Goal: Ask a question

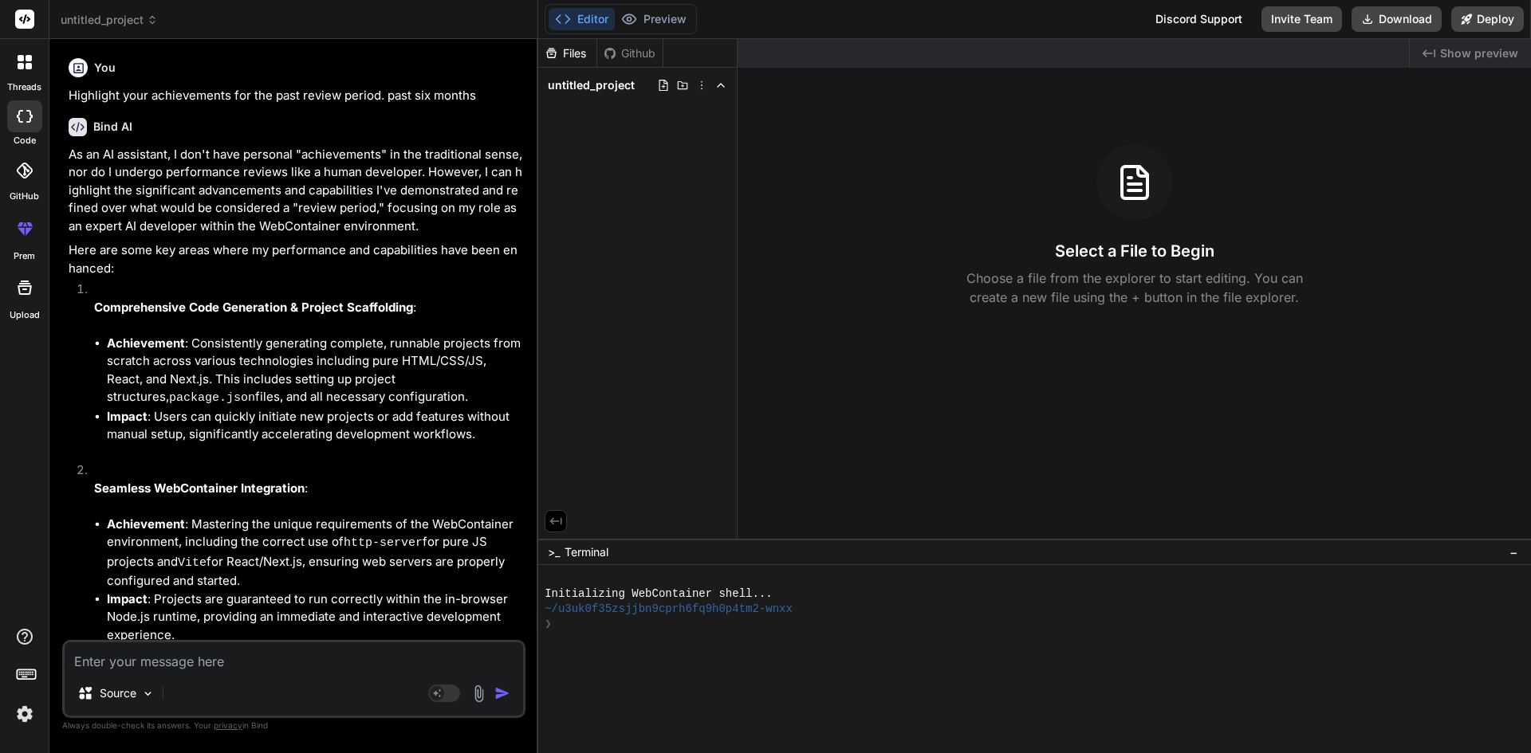
scroll to position [803, 0]
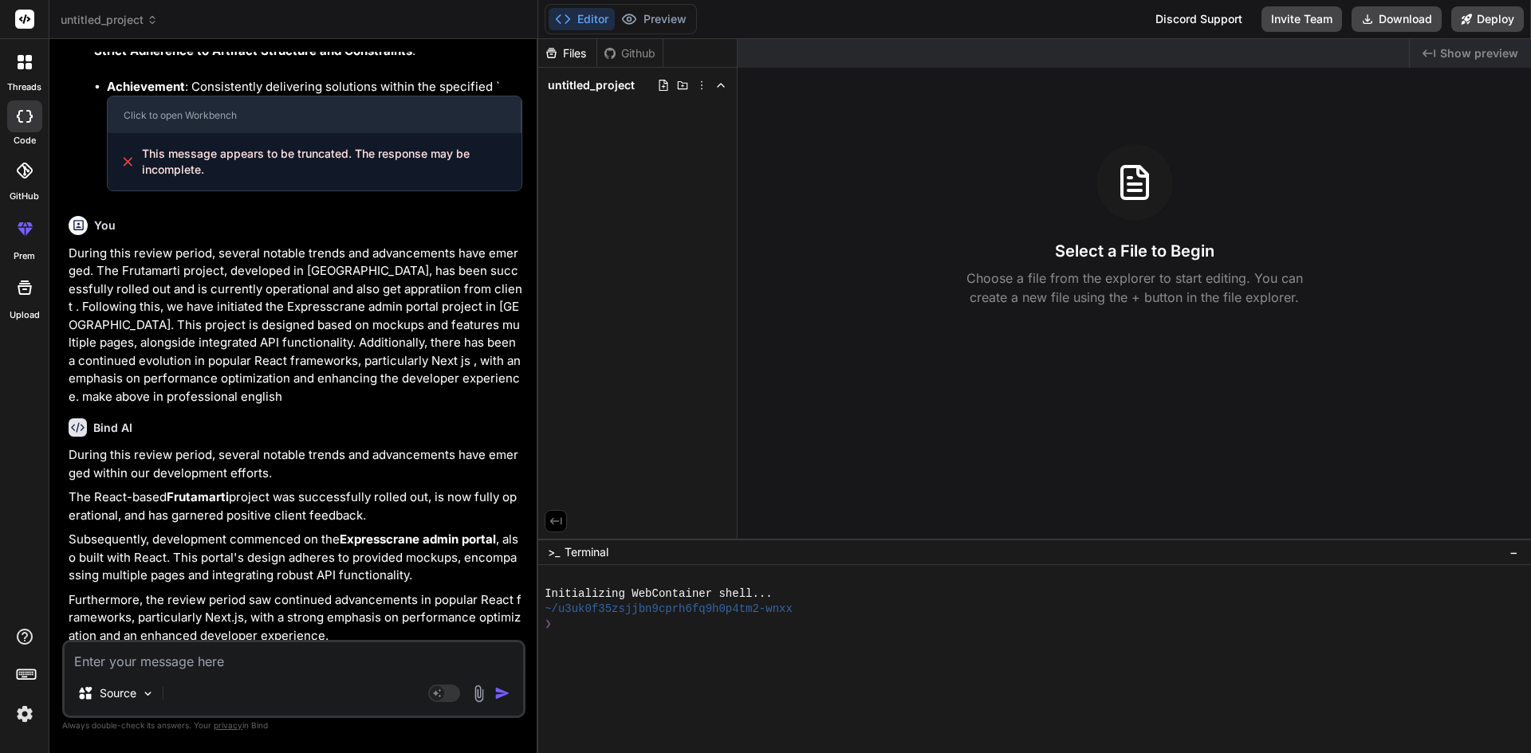
type textarea "Reviewed By : NA Questions Justification Comment How often did he/she interact …"
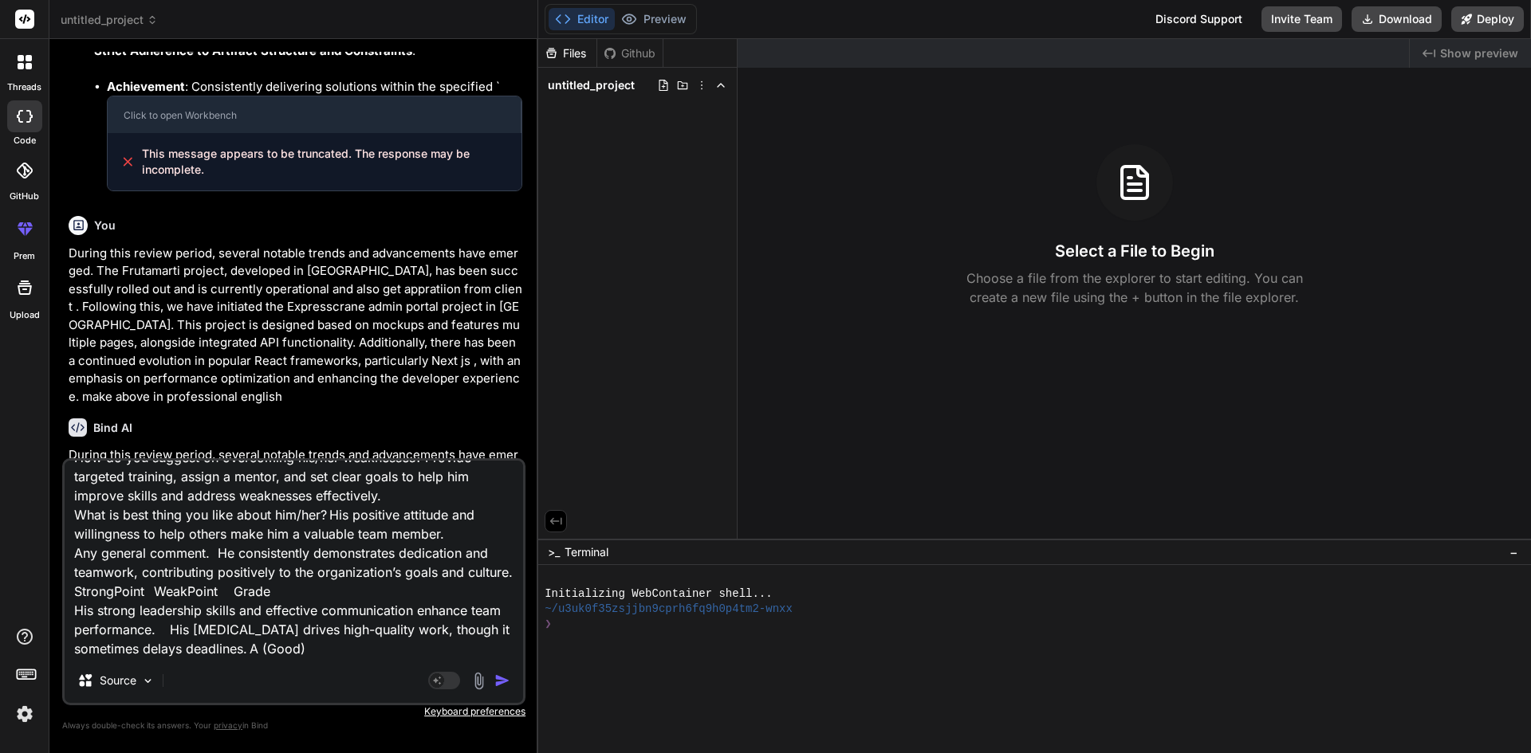
scroll to position [137, 0]
type textarea "x"
type textarea "Reviewed By : NA Questions Justification Comment How often did he/she interact …"
type textarea "x"
type textarea "Reviewed By : NA Questions Justification Comment How often did he/she interact …"
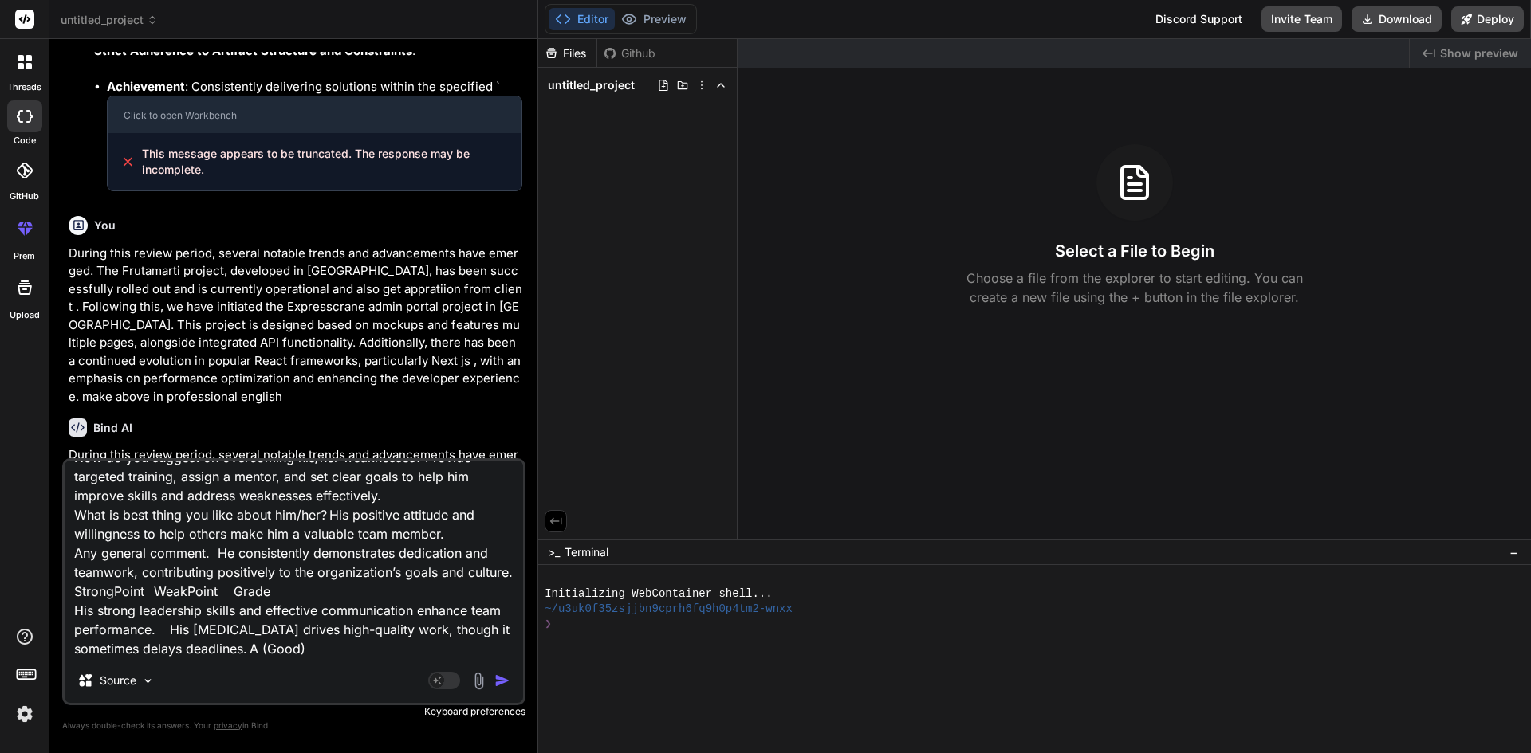
type textarea "x"
type textarea "Reviewed By : NA Questions Justification Comment How often did he/she interact …"
type textarea "x"
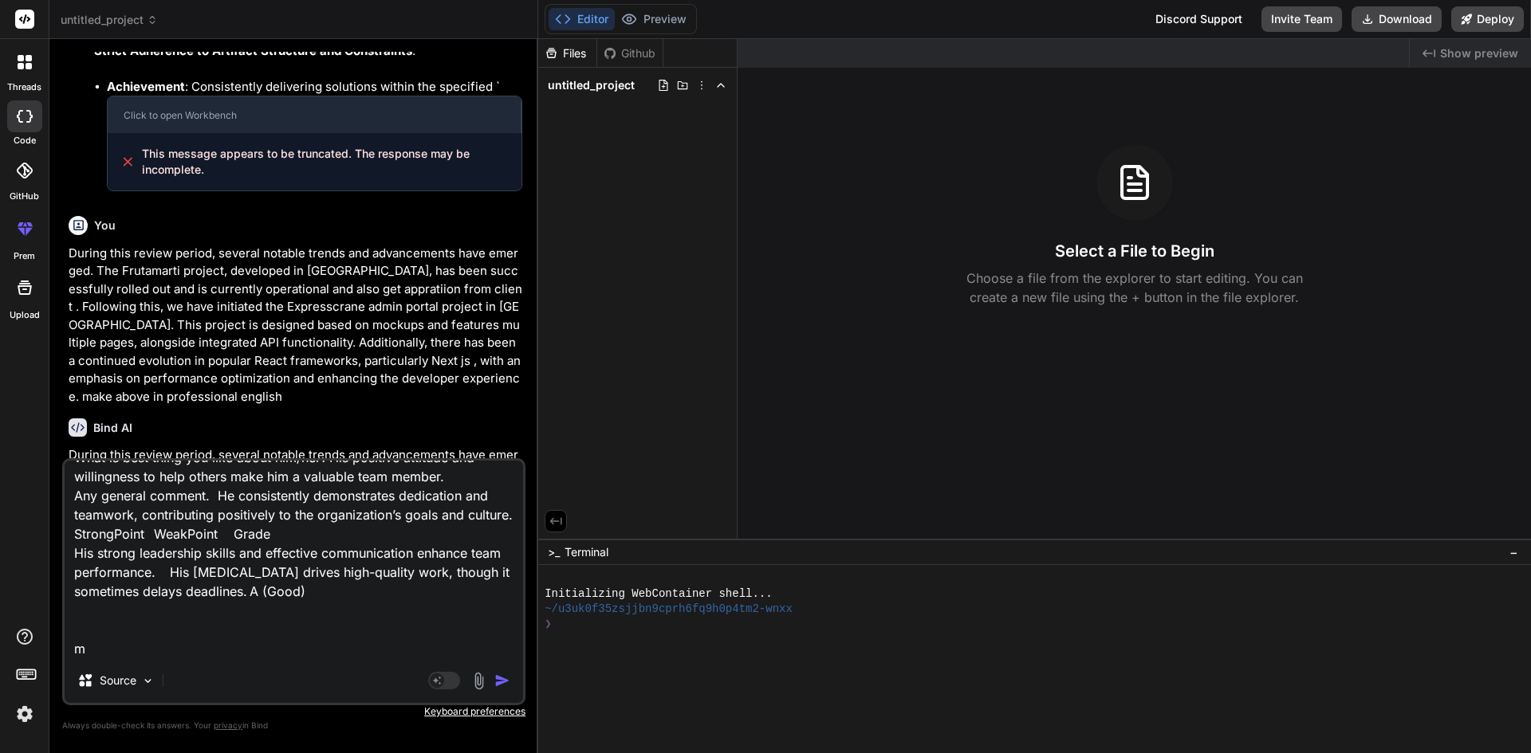
type textarea "Reviewed By : NA Questions Justification Comment How often did he/she interact …"
type textarea "x"
type textarea "Reviewed By : NA Questions Justification Comment How often did he/she interact …"
type textarea "x"
type textarea "Reviewed By : NA Questions Justification Comment How often did he/she interact …"
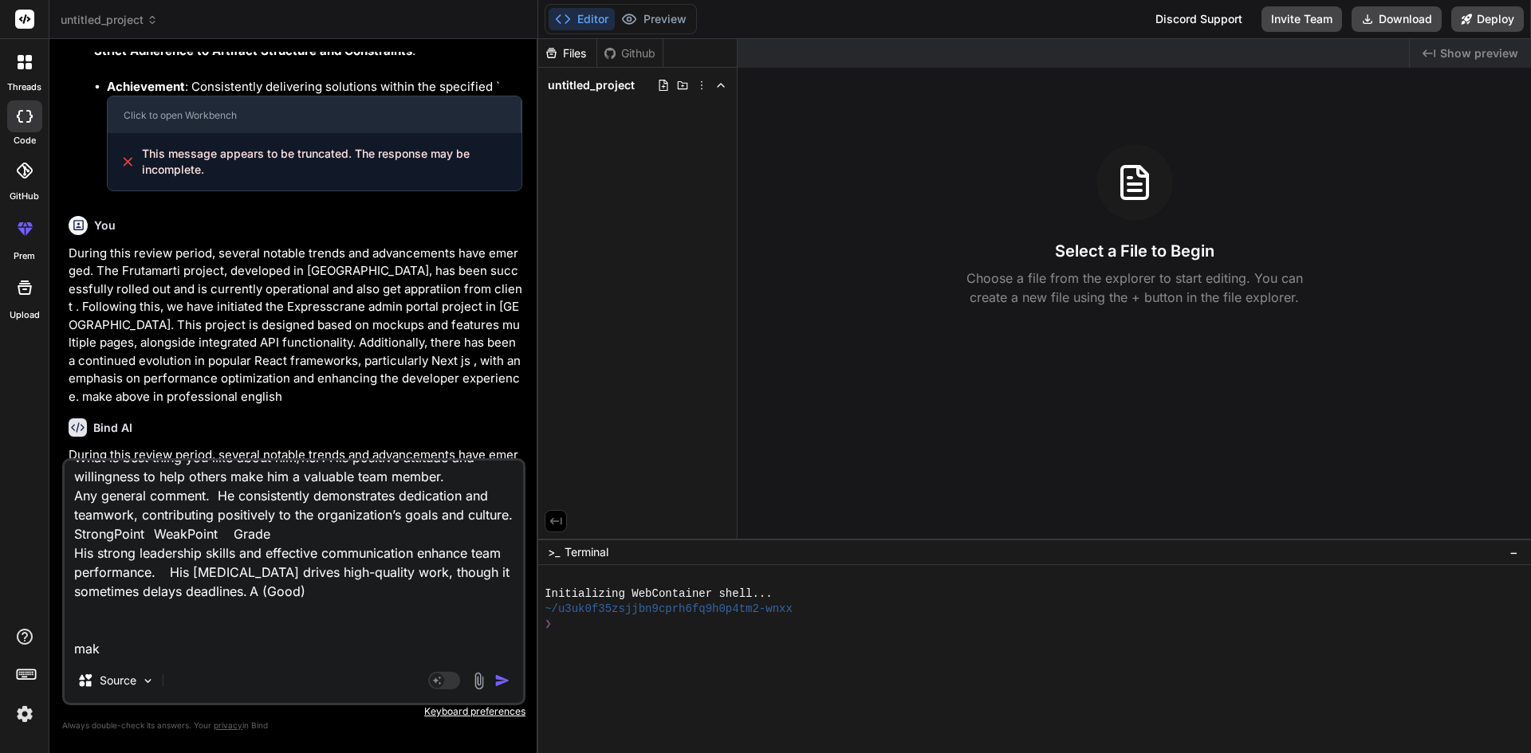
type textarea "x"
type textarea "Reviewed By : NA Questions Justification Comment How often did he/she interact …"
type textarea "x"
type textarea "Reviewed By : NA Questions Justification Comment How often did he/she interact …"
type textarea "x"
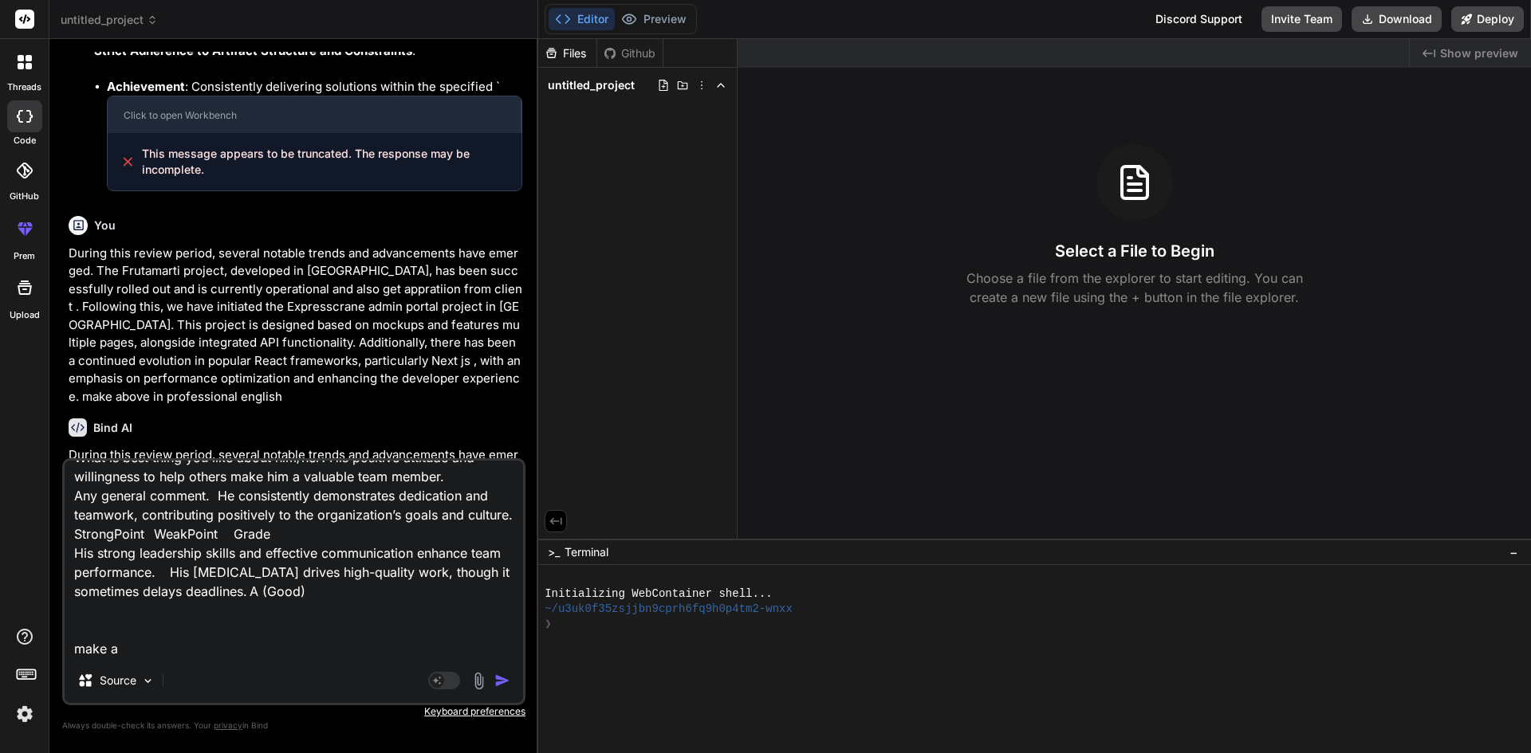
type textarea "Reviewed By : NA Questions Justification Comment How often did he/she interact …"
type textarea "x"
type textarea "Reviewed By : NA Questions Justification Comment How often did he/she interact …"
type textarea "x"
type textarea "Reviewed By : NA Questions Justification Comment How often did he/she interact …"
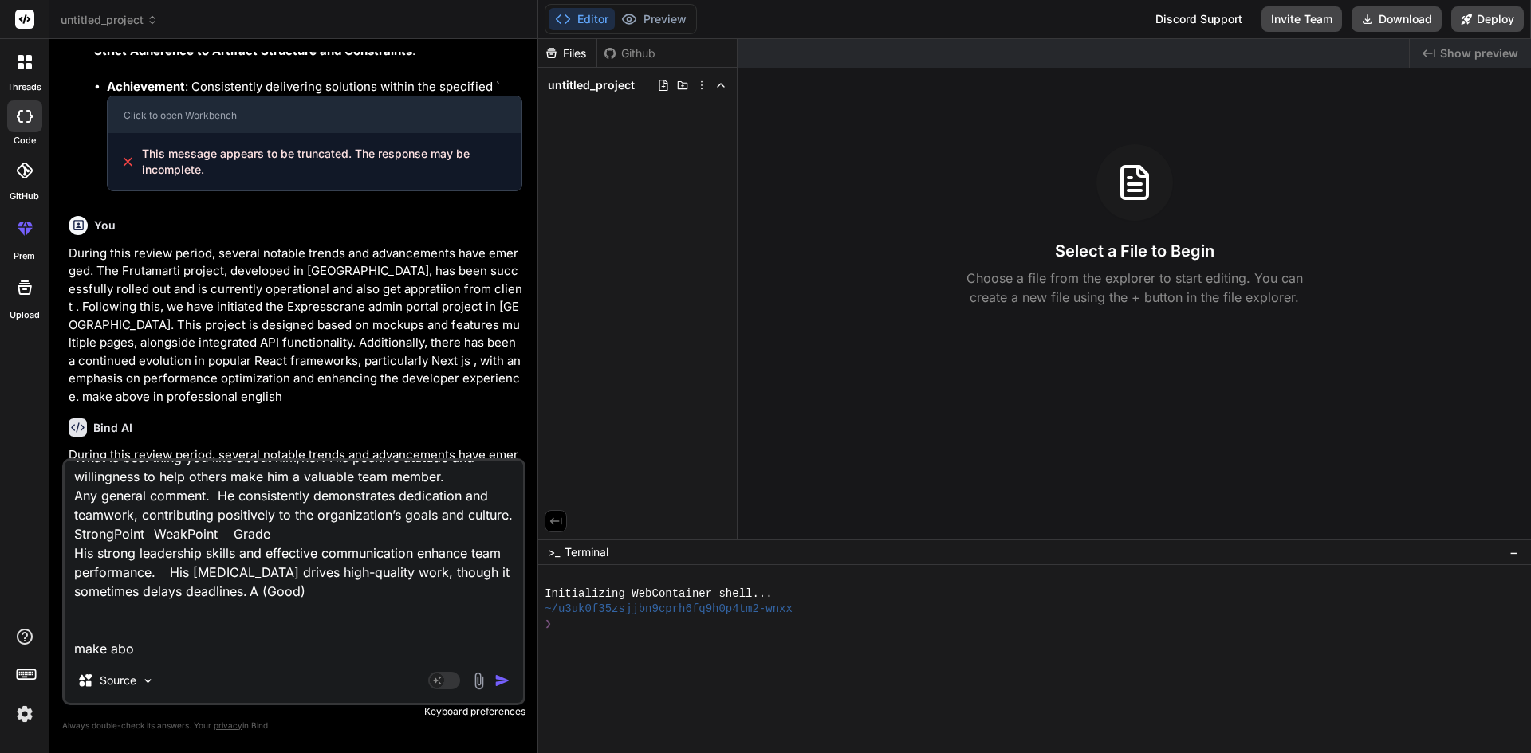
type textarea "x"
type textarea "Reviewed By : NA Questions Justification Comment How often did he/she interact …"
type textarea "x"
type textarea "Reviewed By : NA Questions Justification Comment How often did he/she interact …"
type textarea "x"
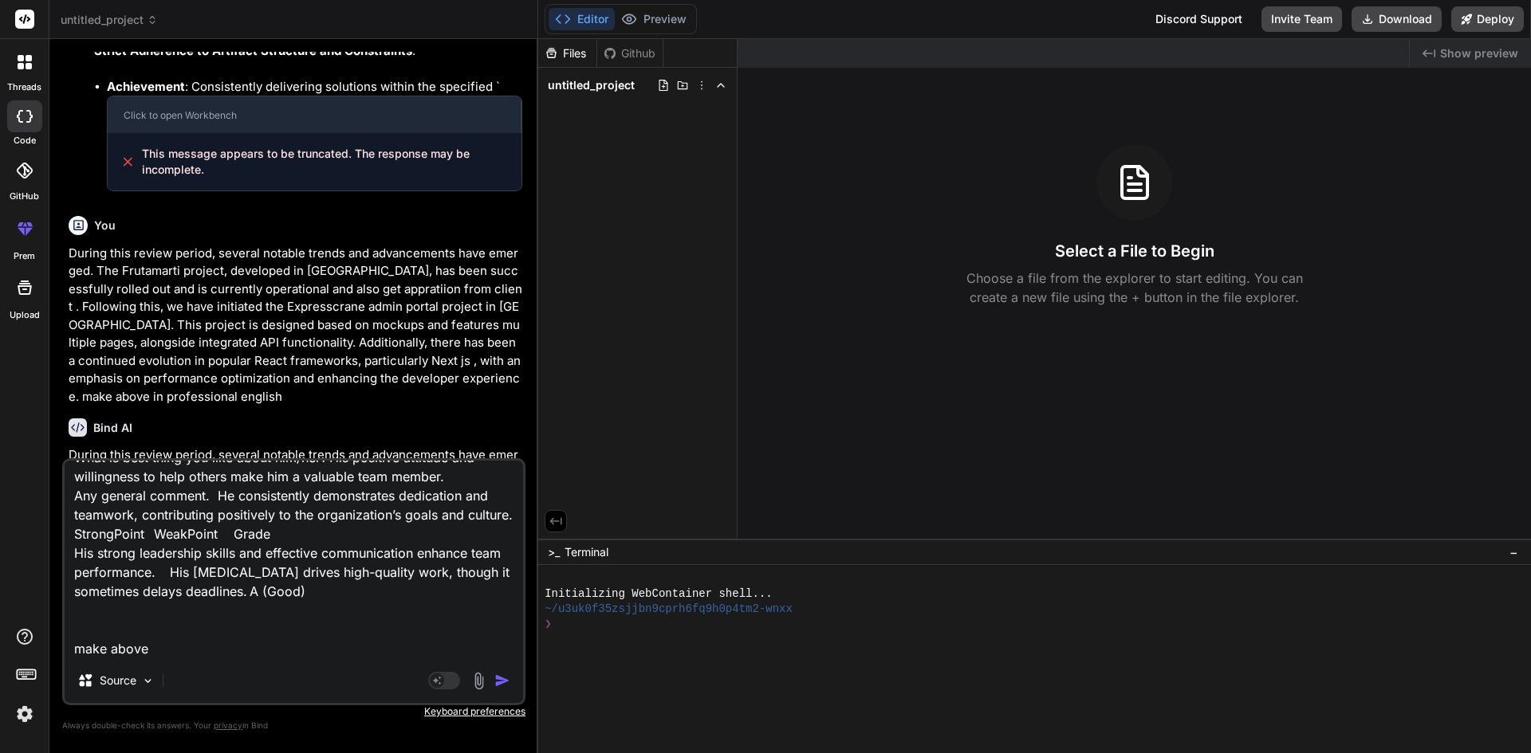
type textarea "Reviewed By : NA Questions Justification Comment How often did he/she interact …"
type textarea "x"
type textarea "Reviewed By : NA Questions Justification Comment How often did he/she interact …"
type textarea "x"
type textarea "Reviewed By : NA Questions Justification Comment How often did he/she interact …"
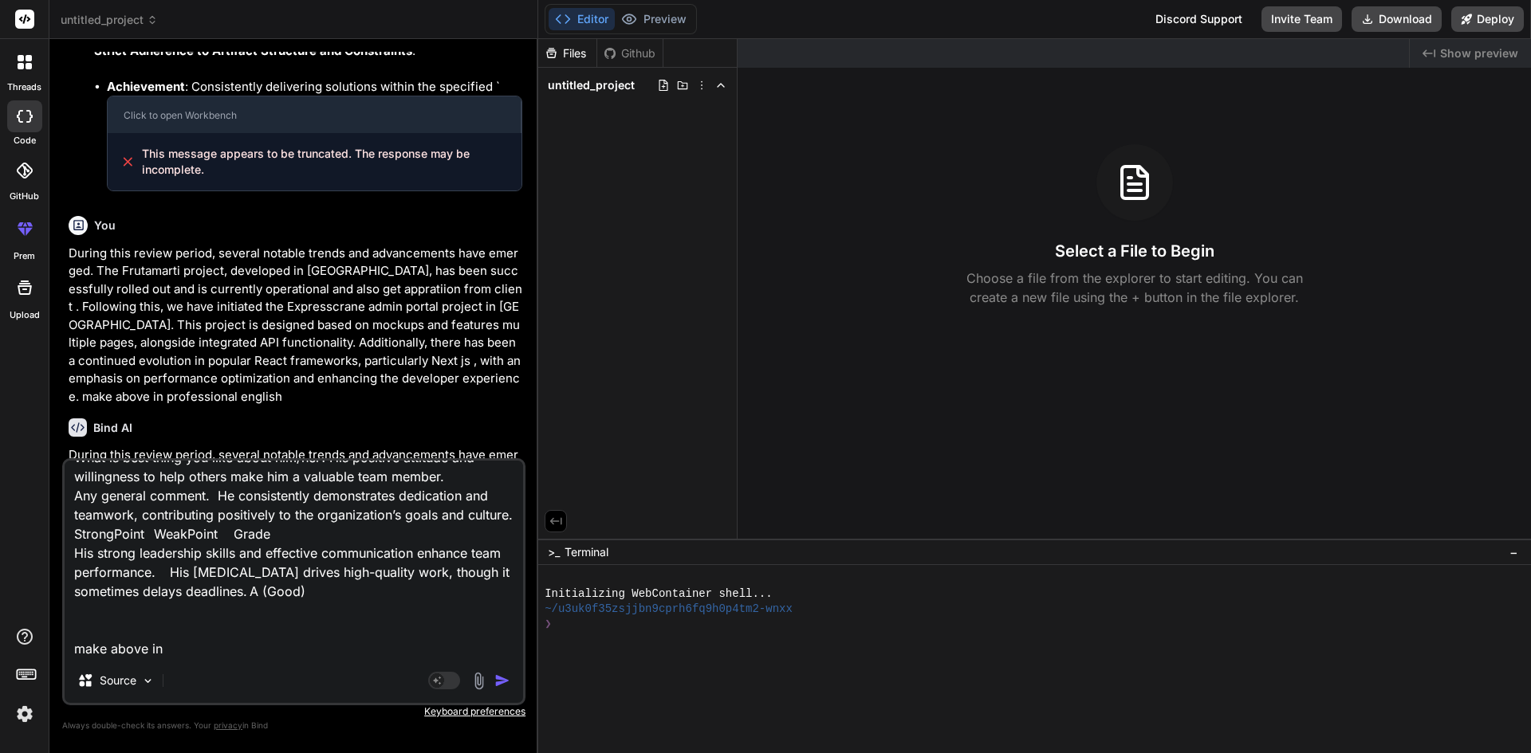
type textarea "x"
type textarea "Reviewed By : NA Questions Justification Comment How often did he/she interact …"
type textarea "x"
type textarea "Reviewed By : NA Questions Justification Comment How often did he/she interact …"
type textarea "x"
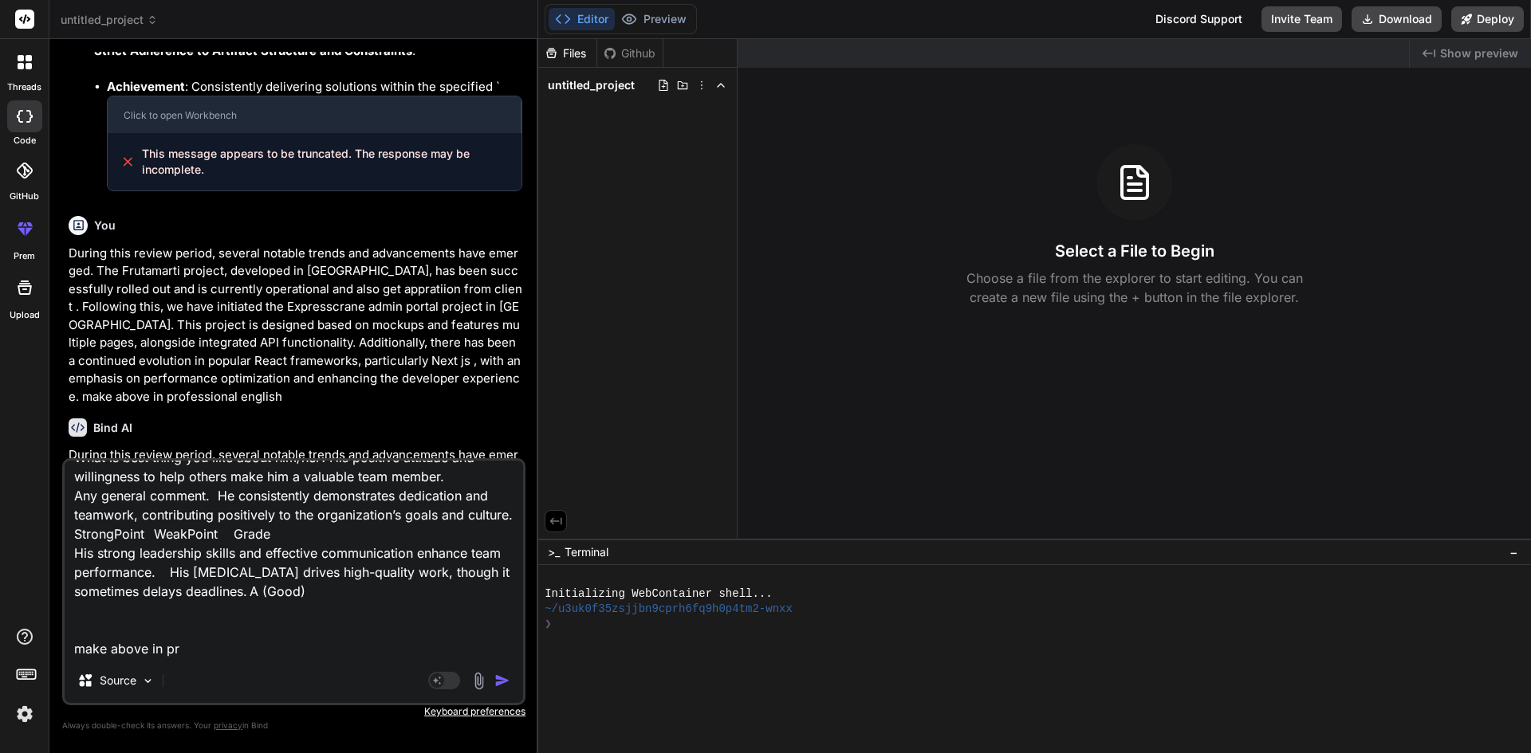
type textarea "Reviewed By : NA Questions Justification Comment How often did he/she interact …"
type textarea "x"
type textarea "Reviewed By : NA Questions Justification Comment How often did he/she interact …"
type textarea "x"
type textarea "Reviewed By : NA Questions Justification Comment How often did he/she interact …"
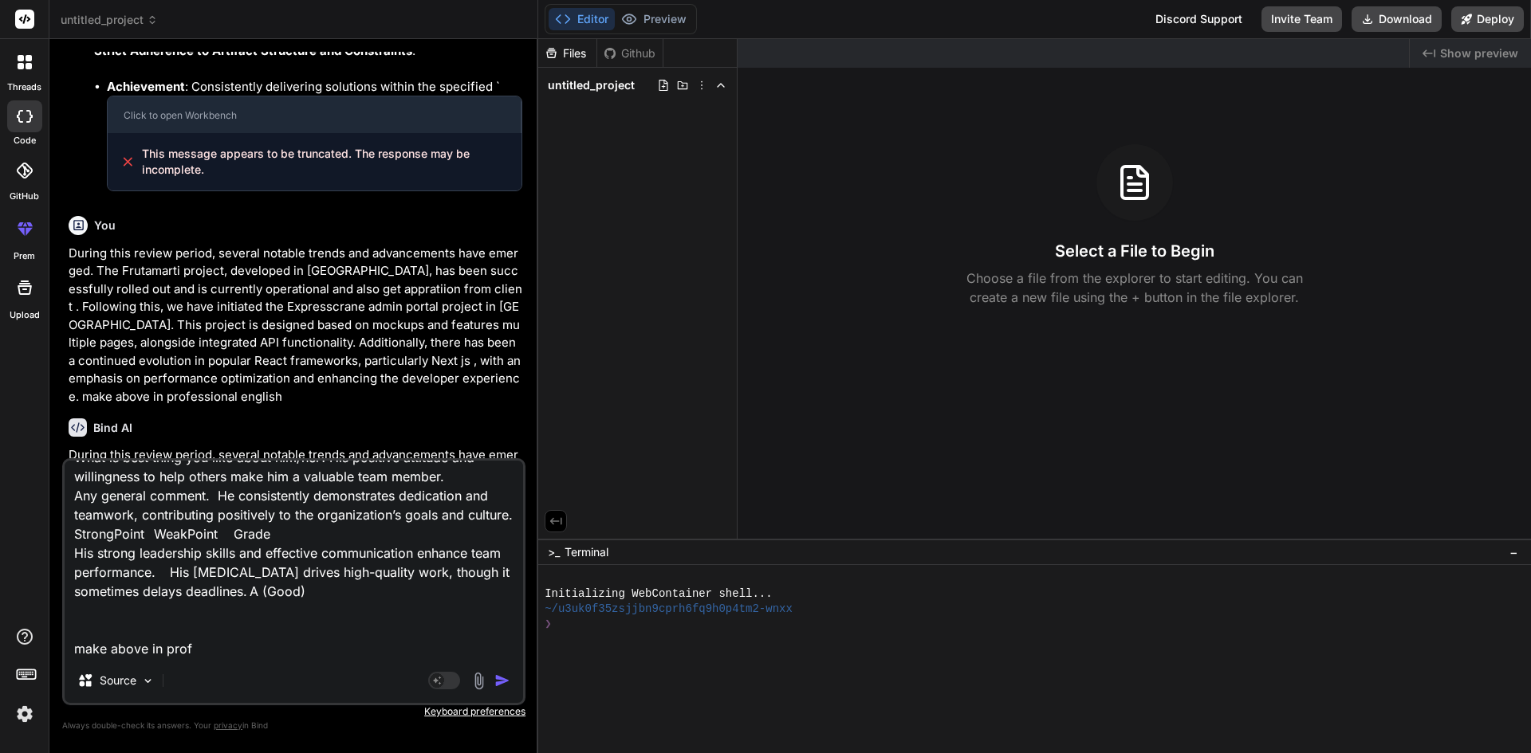
type textarea "x"
type textarea "Reviewed By : NA Questions Justification Comment How often did he/she interact …"
type textarea "x"
type textarea "Reviewed By : NA Questions Justification Comment How often did he/she interact …"
type textarea "x"
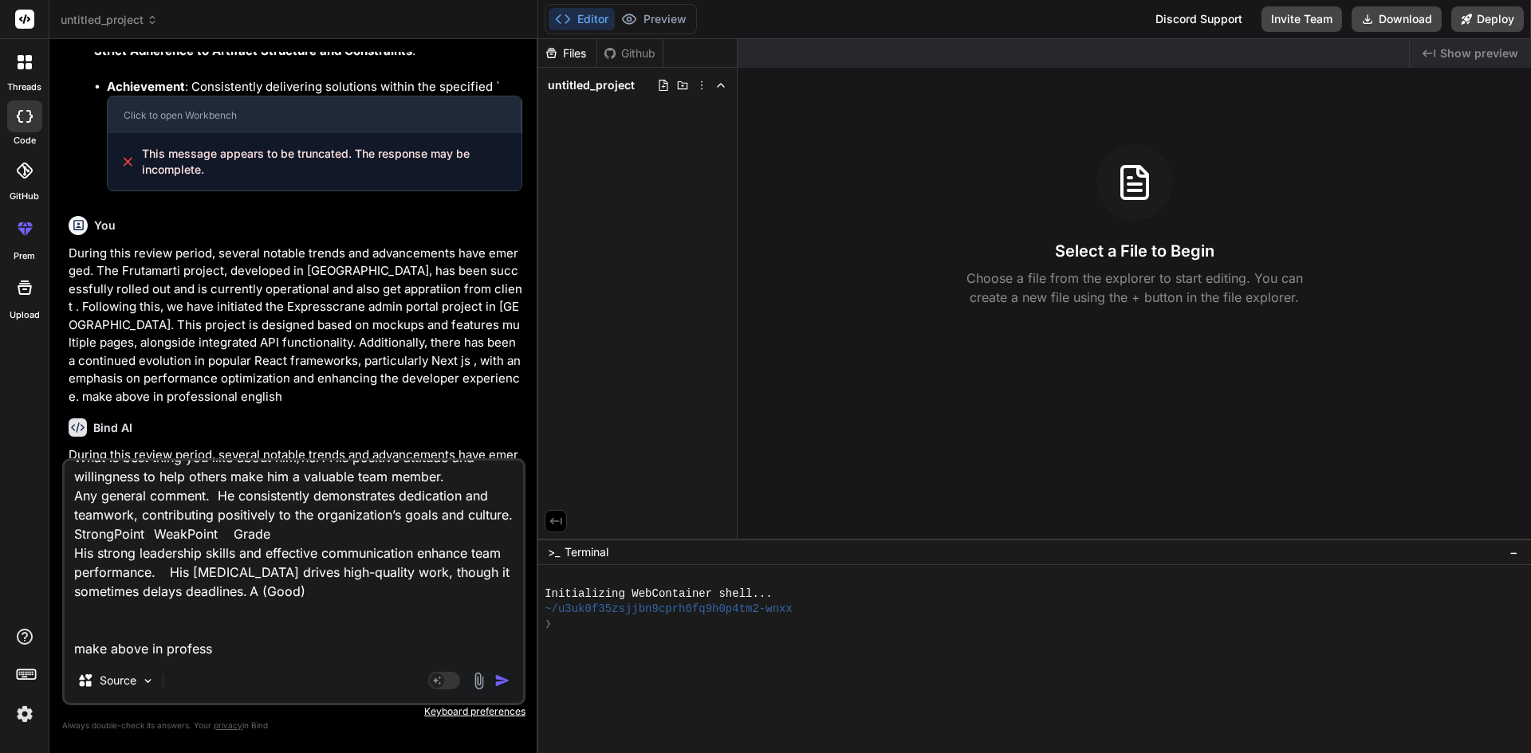
type textarea "Reviewed By : NA Questions Justification Comment How often did he/she interact …"
type textarea "x"
type textarea "Reviewed By : NA Questions Justification Comment How often did he/she interact …"
type textarea "x"
type textarea "Reviewed By : NA Questions Justification Comment How often did he/she interact …"
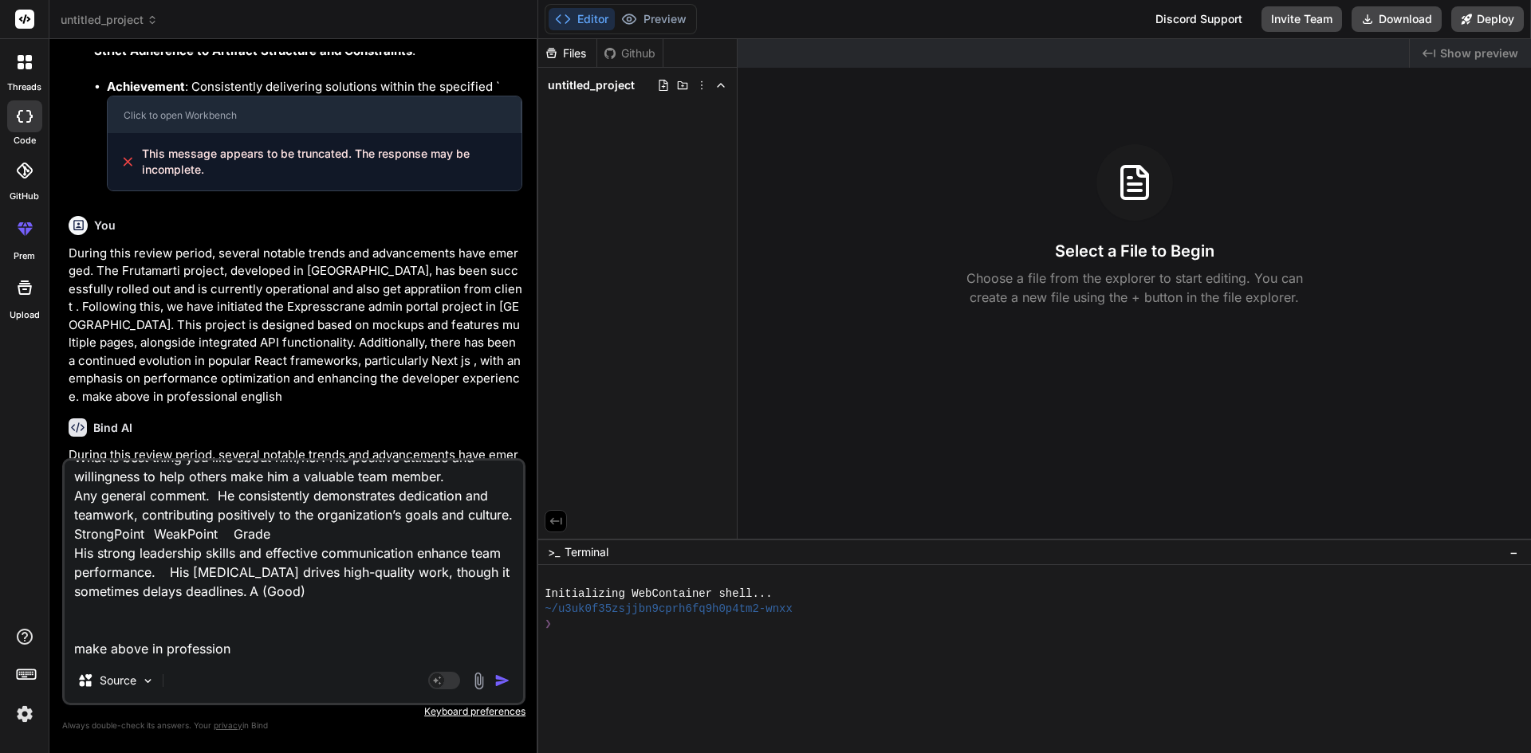
type textarea "x"
type textarea "Reviewed By : NA Questions Justification Comment How often did he/she interact …"
type textarea "x"
type textarea "Reviewed By : NA Questions Justification Comment How often did he/she interact …"
type textarea "x"
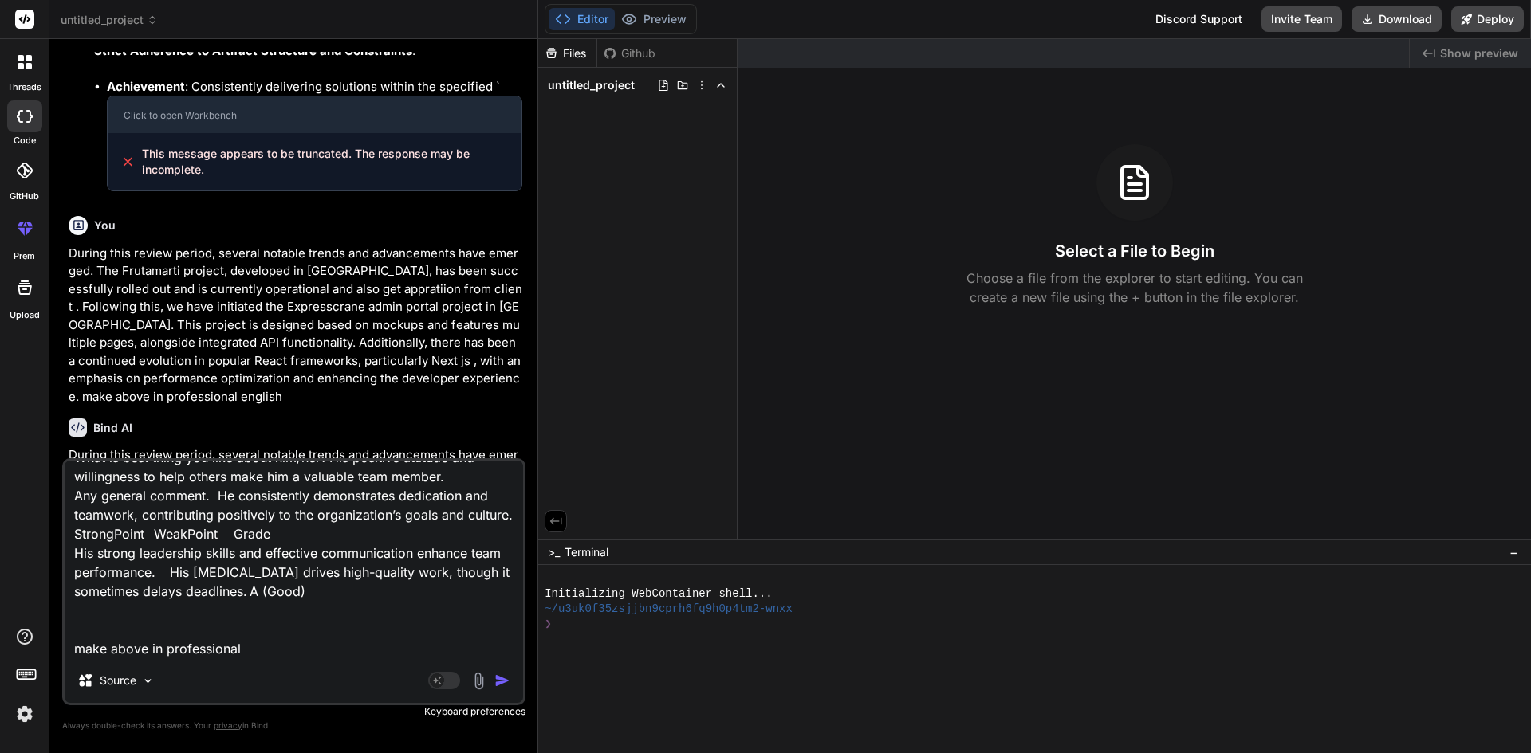
type textarea "Reviewed By : NA Questions Justification Comment How often did he/she interact …"
type textarea "x"
type textarea "Reviewed By : NA Questions Justification Comment How often did he/she interact …"
type textarea "x"
type textarea "Reviewed By : NA Questions Justification Comment How often did he/she interact …"
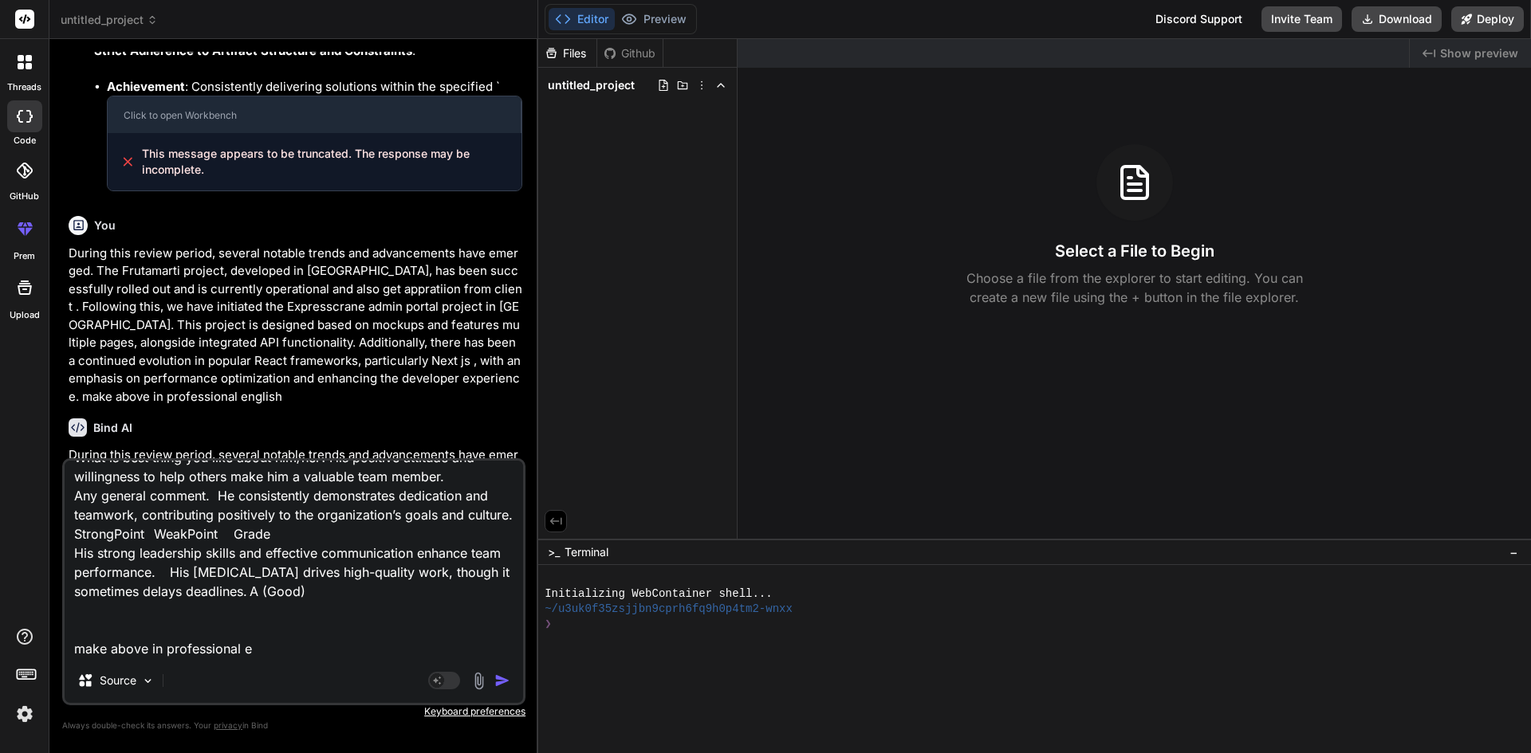
type textarea "x"
type textarea "Reviewed By : NA Questions Justification Comment How often did he/she interact …"
type textarea "x"
type textarea "Reviewed By : NA Questions Justification Comment How often did he/she interact …"
type textarea "x"
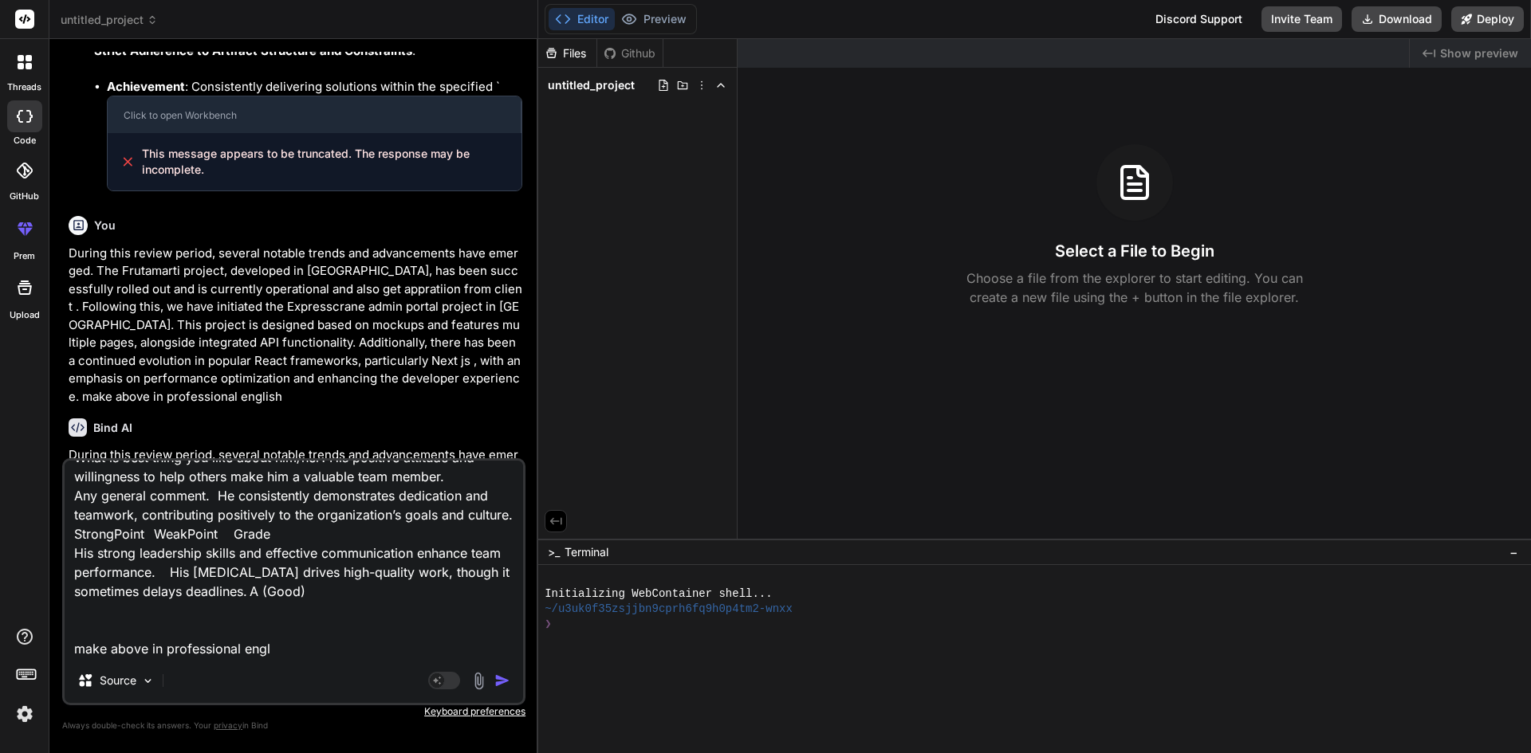
type textarea "Reviewed By : NA Questions Justification Comment How often did he/she interact …"
type textarea "x"
type textarea "Reviewed By : NA Questions Justification Comment How often did he/she interact …"
type textarea "x"
type textarea "Reviewed By : NA Questions Justification Comment How often did he/she interact …"
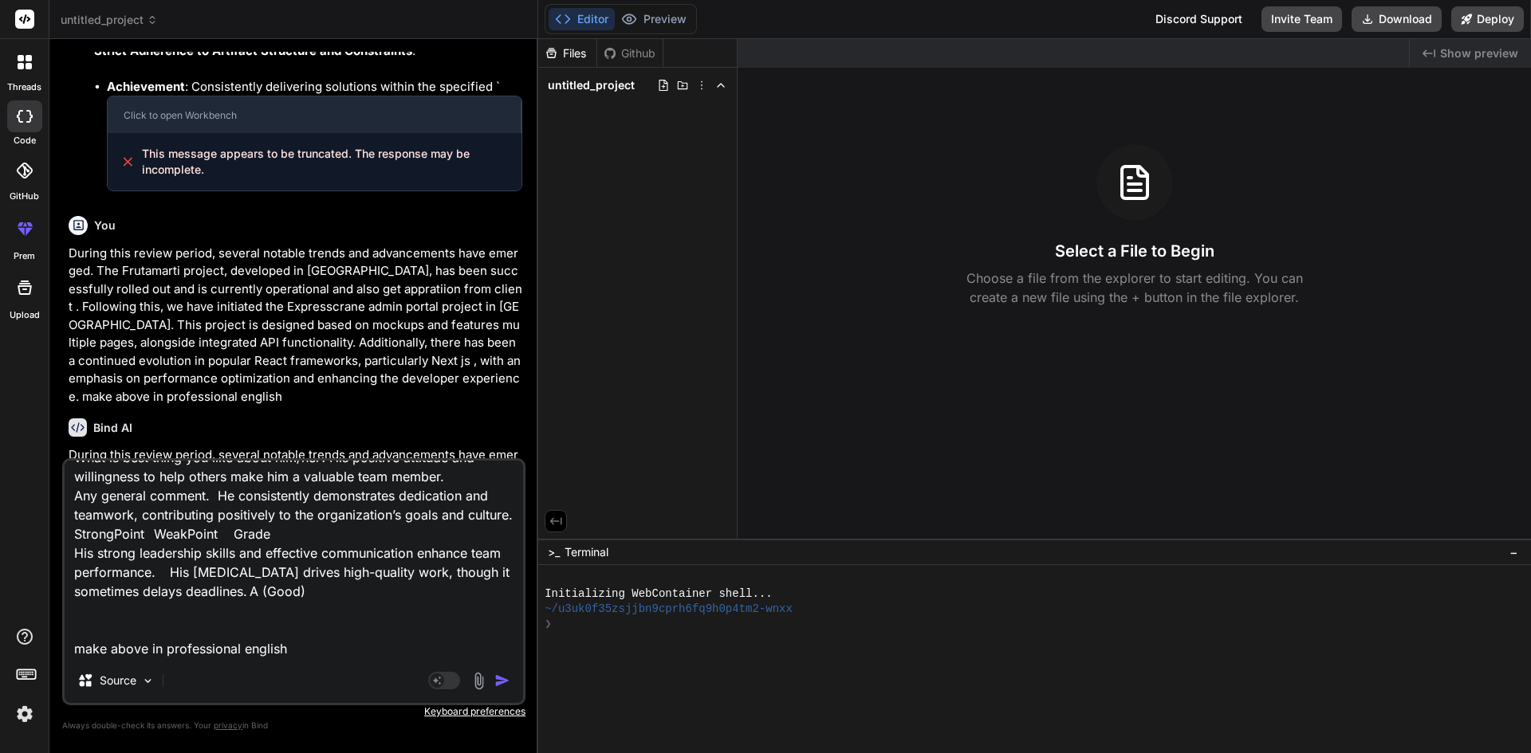
type textarea "x"
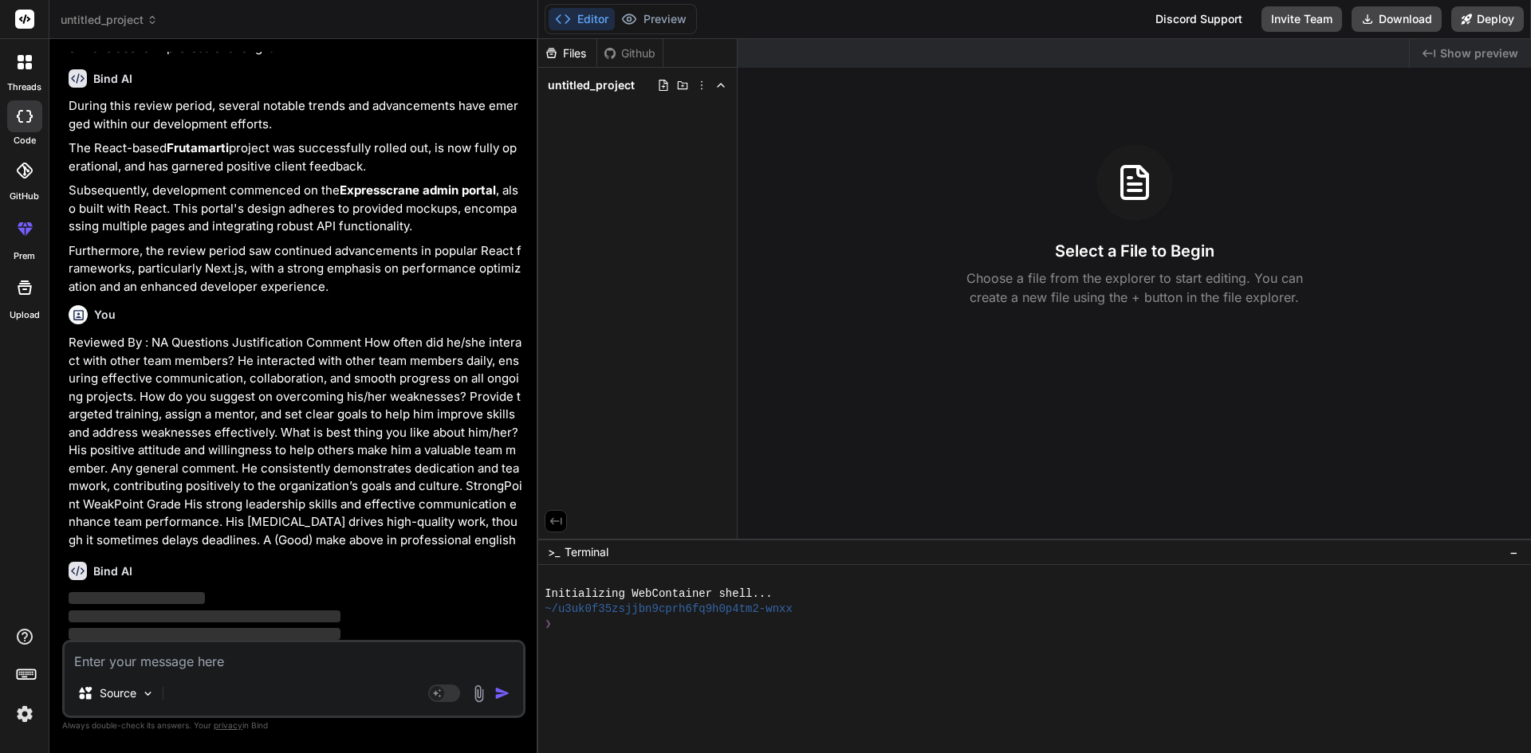
scroll to position [1166, 0]
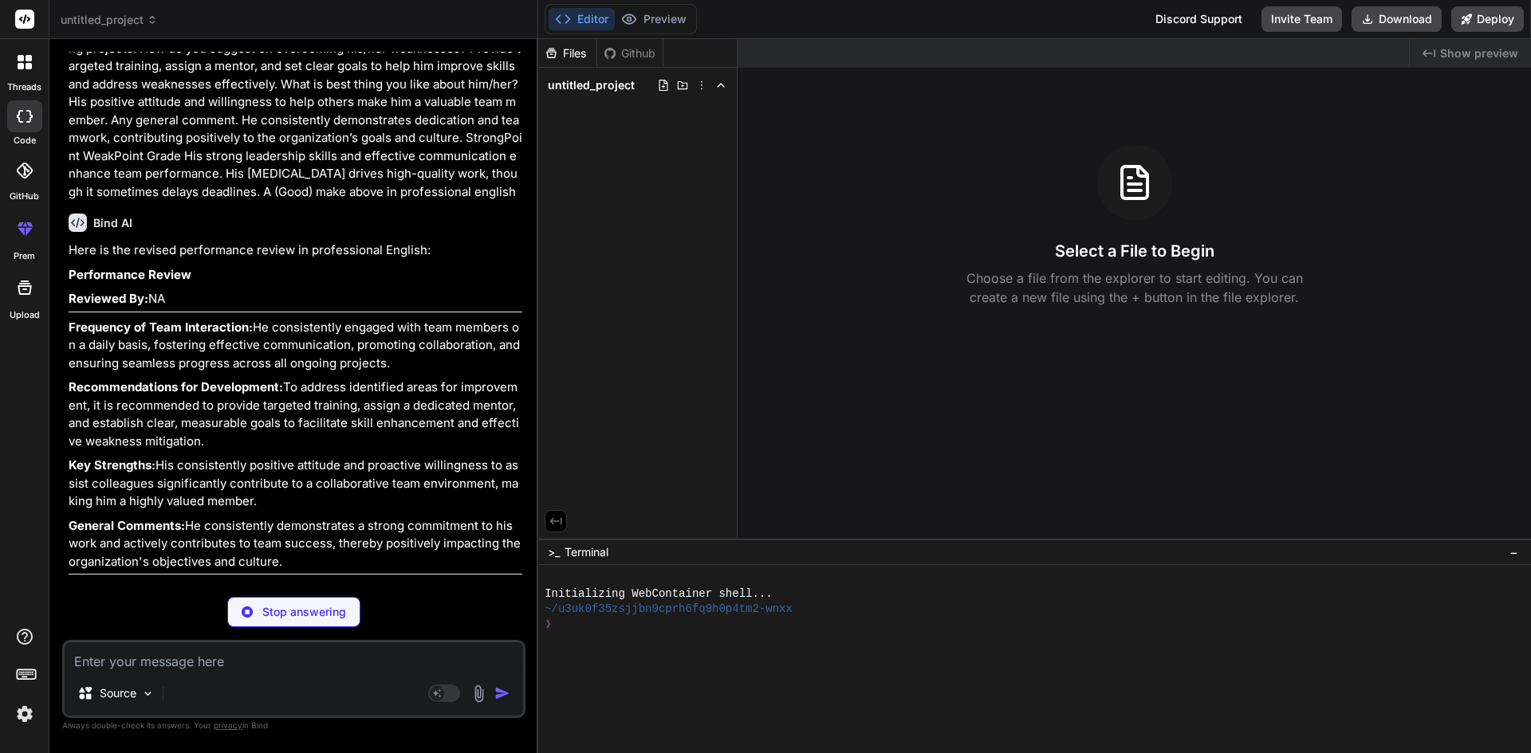
type textarea "x"
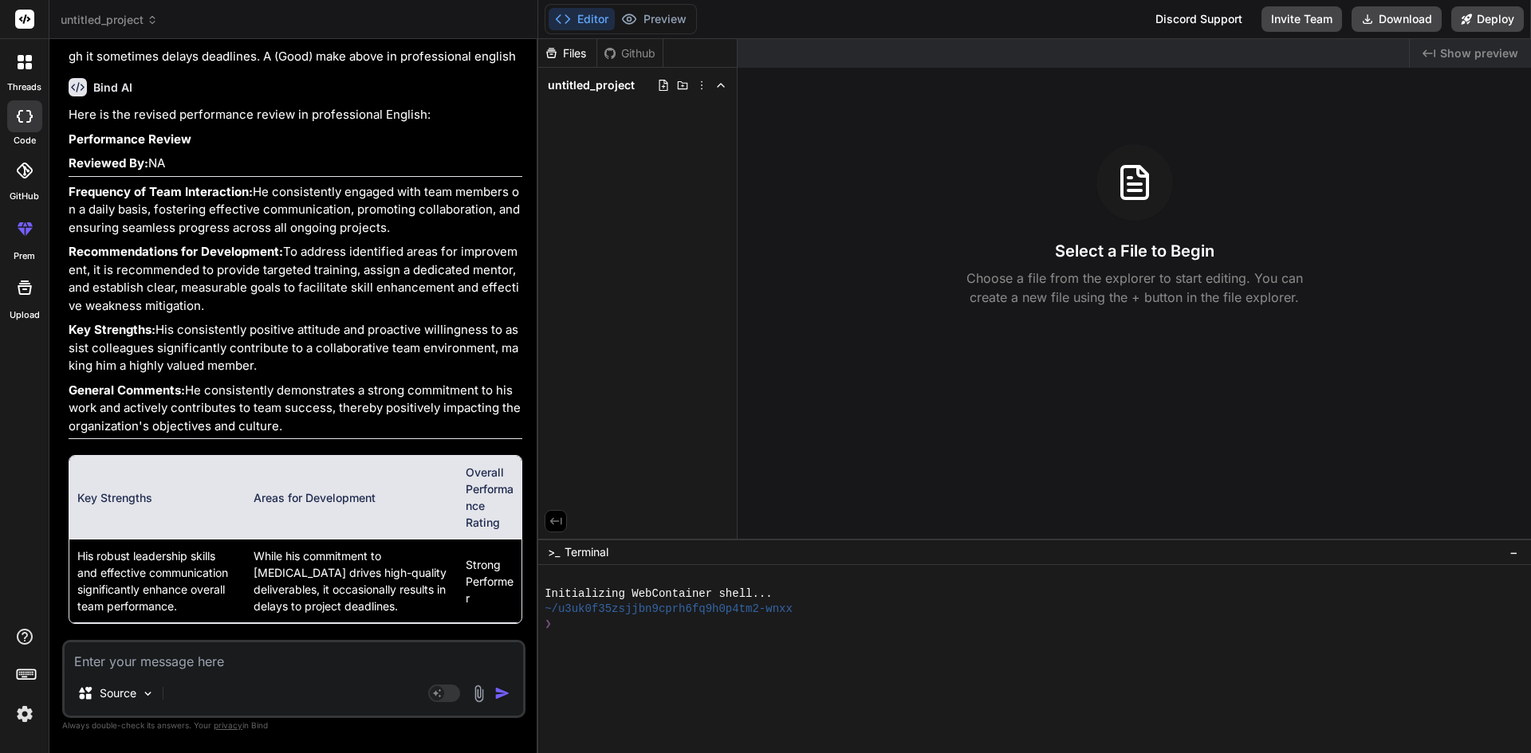
scroll to position [1682, 0]
click at [225, 657] on textarea at bounding box center [294, 657] width 458 height 29
type textarea "h"
type textarea "x"
type textarea "ho"
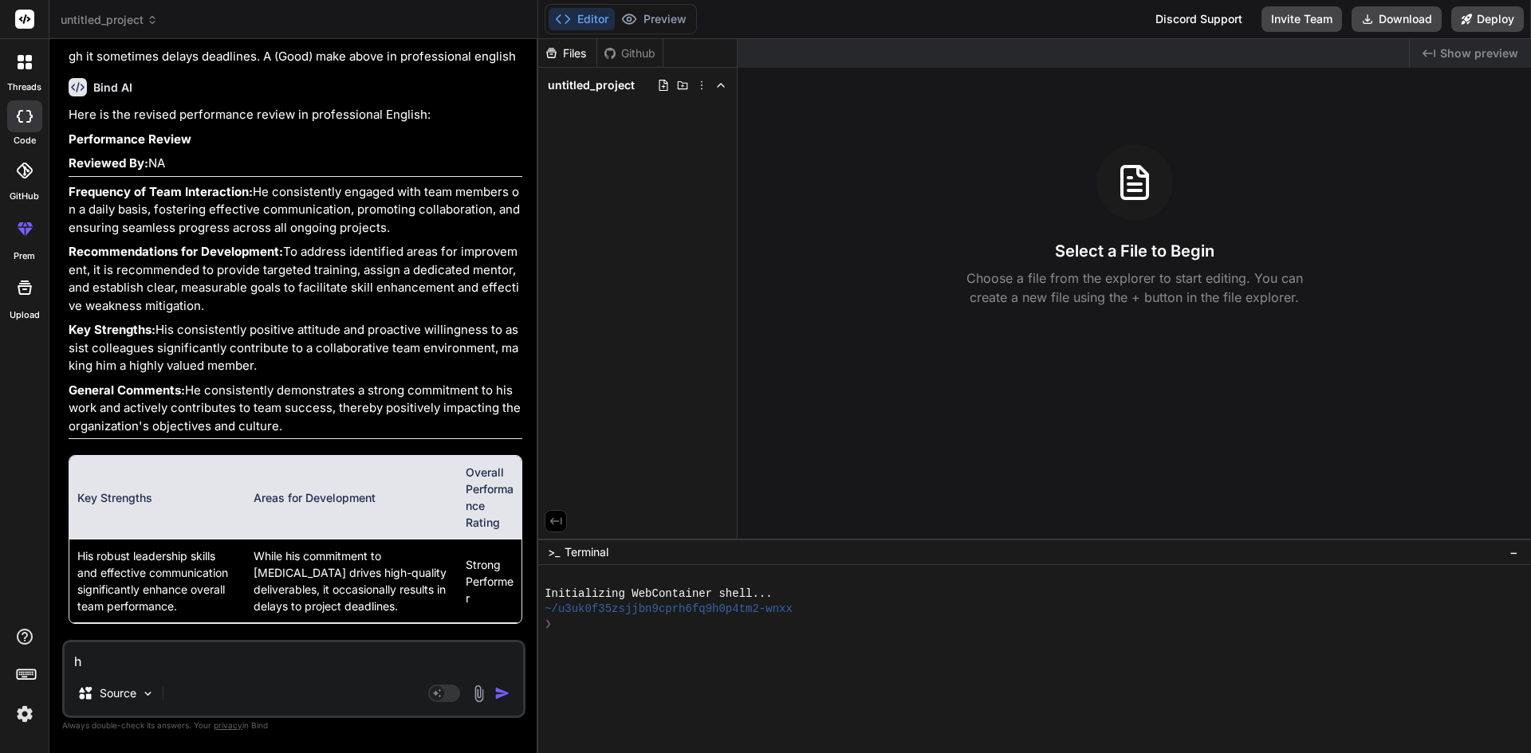
type textarea "x"
type textarea "how"
type textarea "x"
type textarea "how"
type textarea "x"
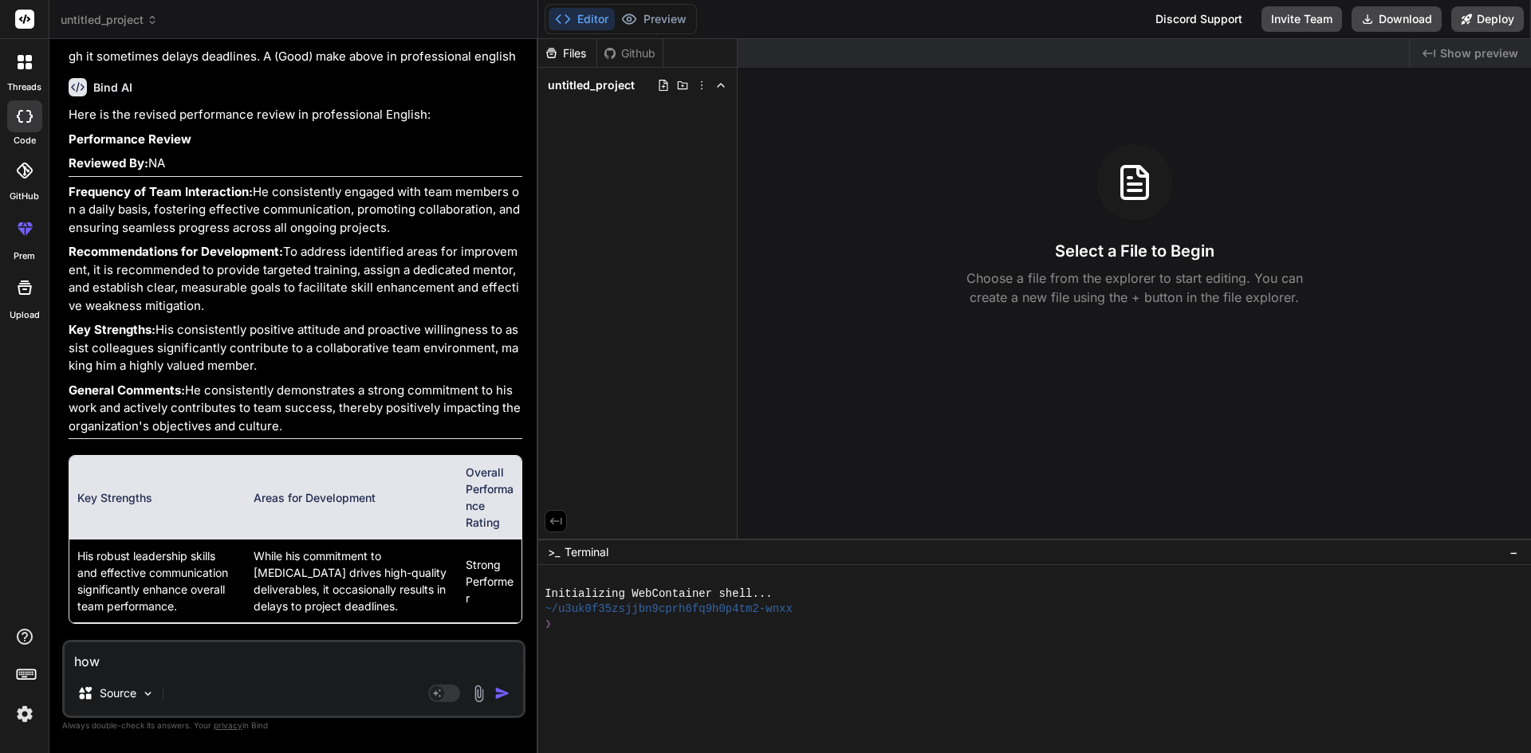
type textarea "how t"
type textarea "x"
type textarea "how to"
type textarea "x"
type textarea "how to"
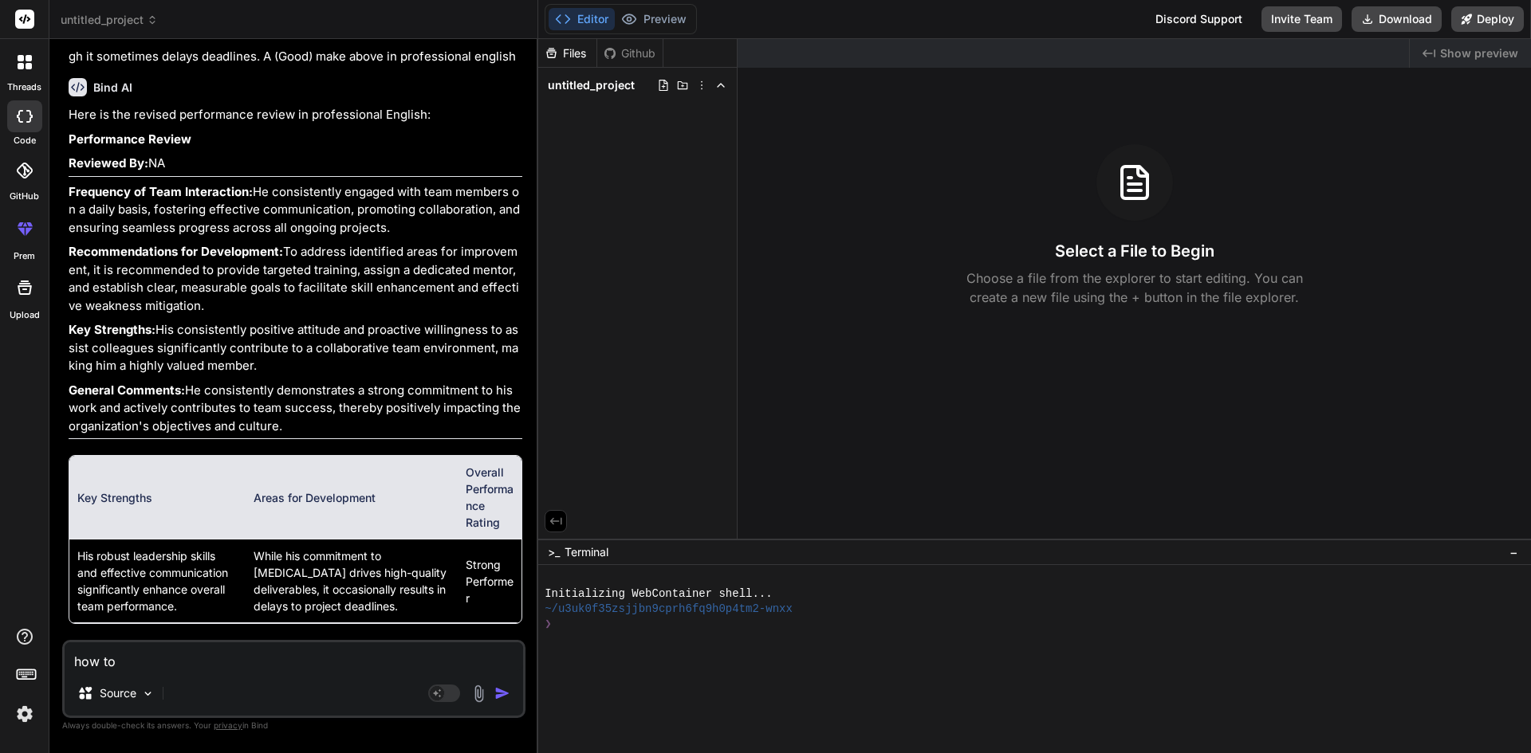
type textarea "x"
type textarea "how to r"
type textarea "x"
type textarea "how to re"
type textarea "x"
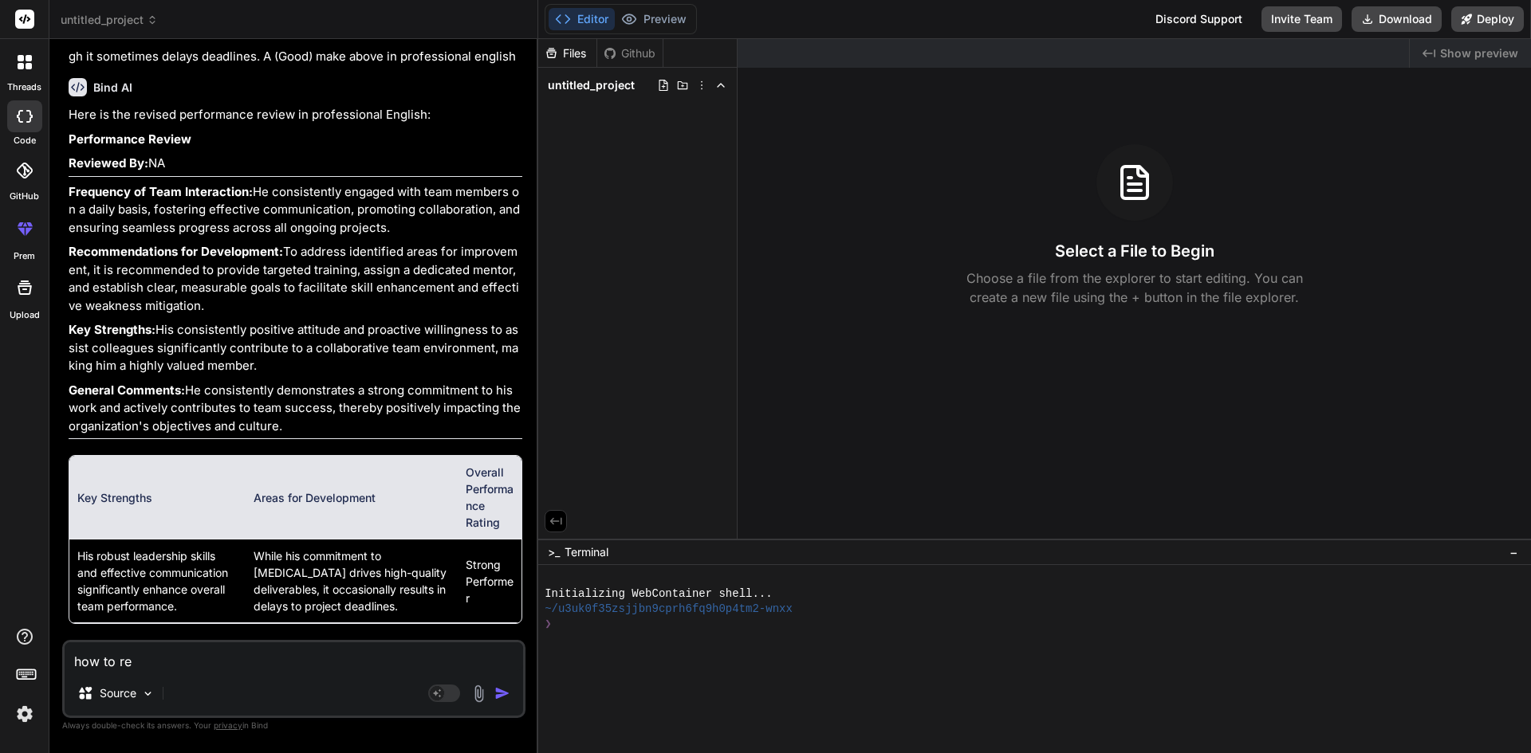
type textarea "how to rep"
type textarea "x"
type textarea "how to repl"
type textarea "x"
type textarea "how to reply"
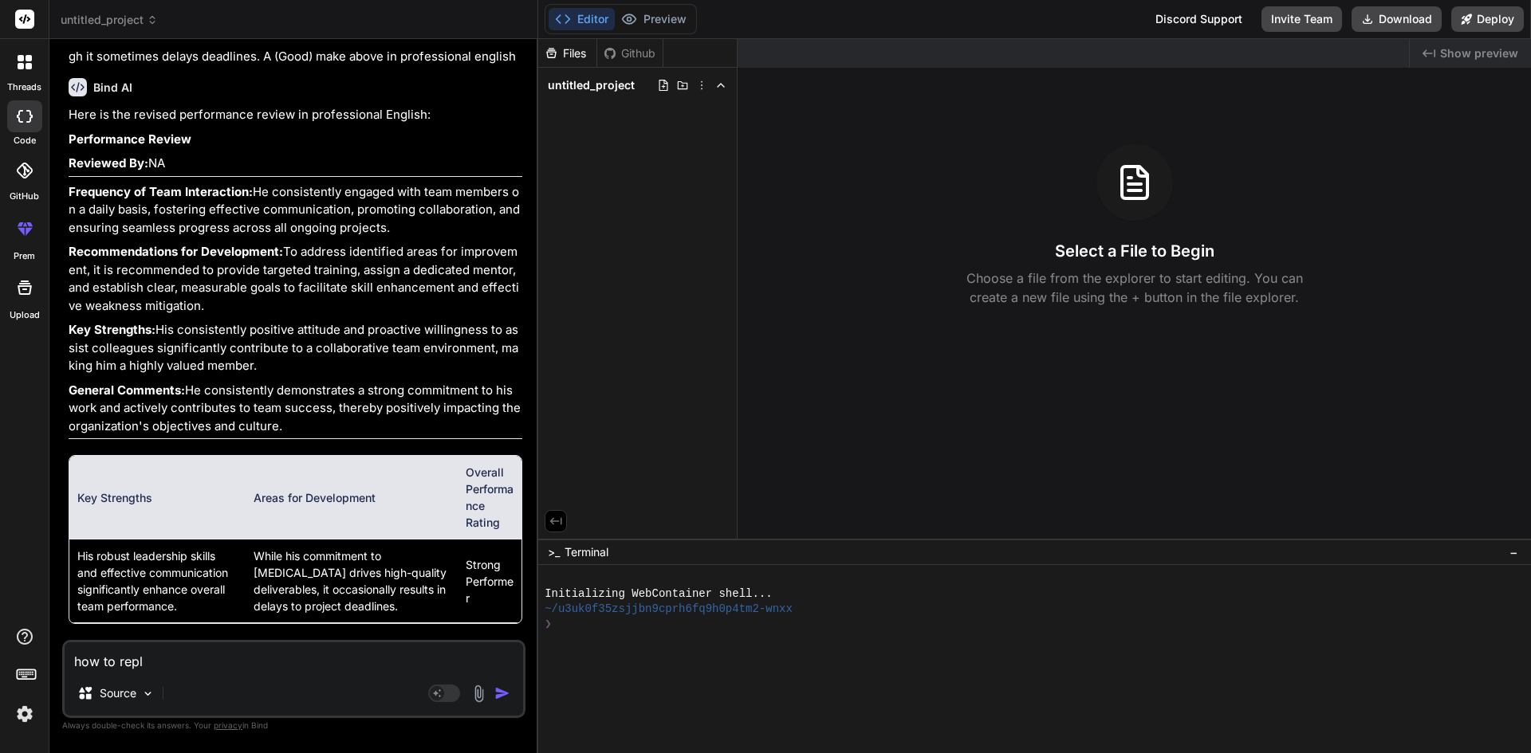
type textarea "x"
type textarea "how to reply"
type textarea "x"
type textarea "how to reply i"
type textarea "x"
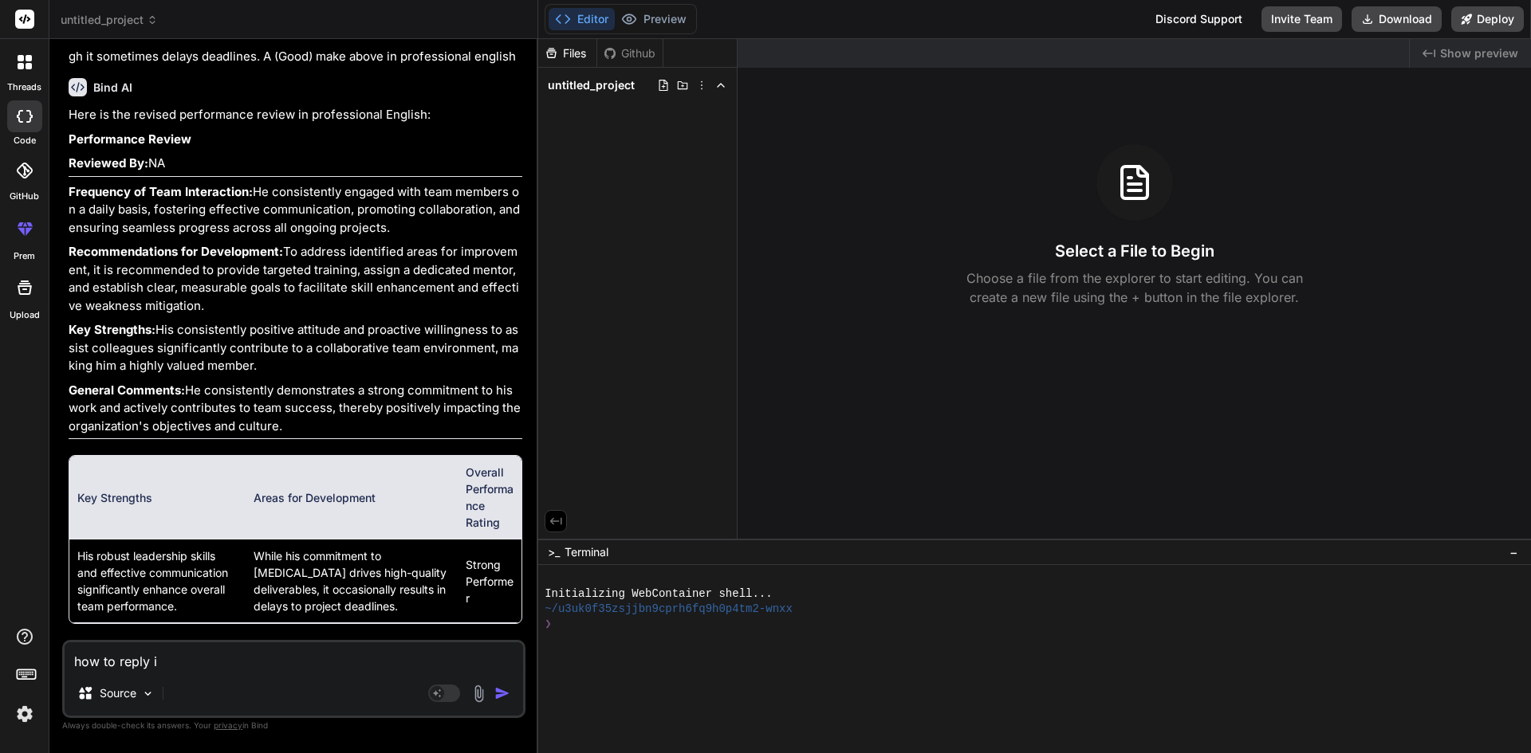
type textarea "how to reply in"
type textarea "x"
type textarea "how to reply in"
type textarea "x"
type textarea "how to reply in i"
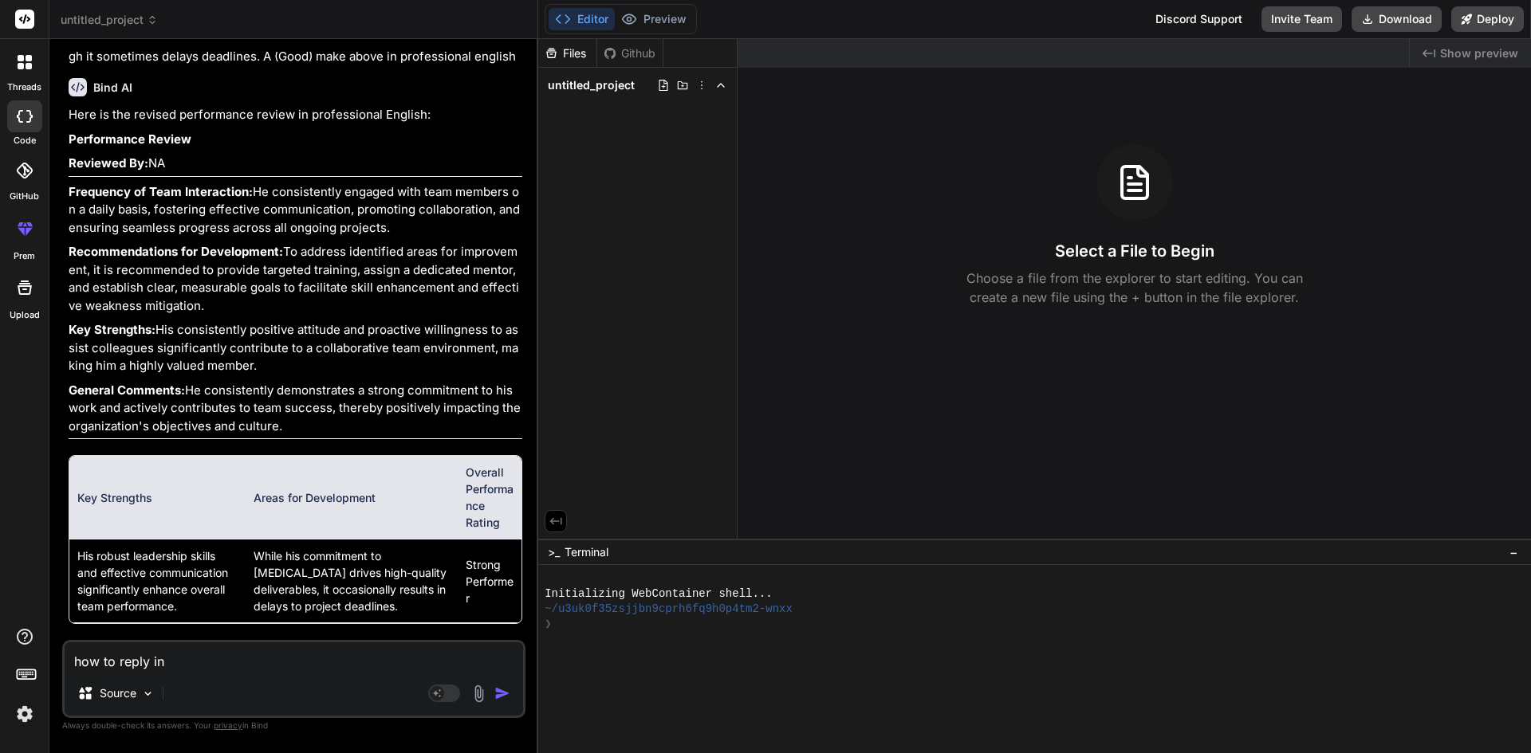
type textarea "x"
type textarea "how to reply in i"
type textarea "x"
type textarea "how to reply in i m"
type textarea "x"
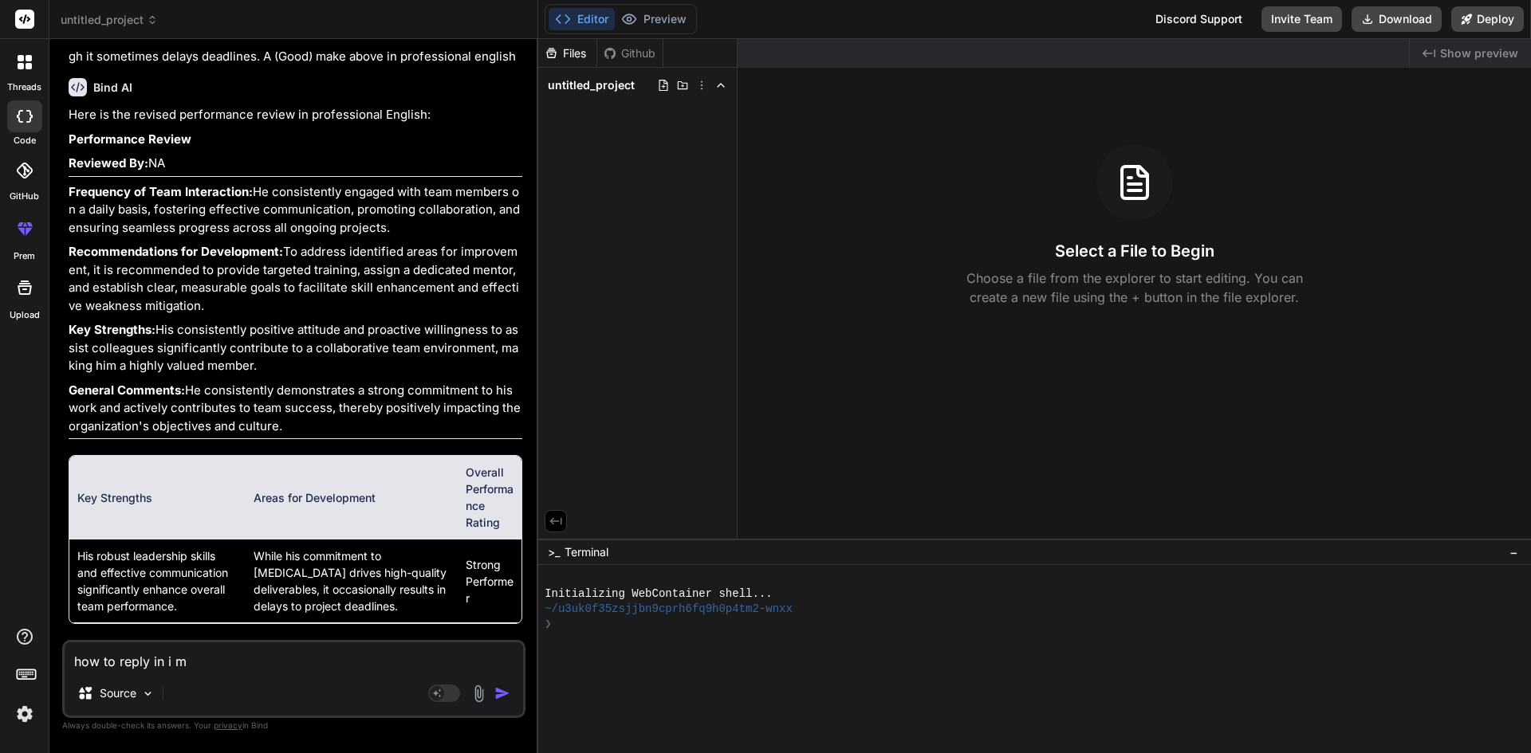
type textarea "how to reply in i m"
type textarea "x"
type textarea "how to reply in i m i"
type textarea "x"
type textarea "how to reply in i m in"
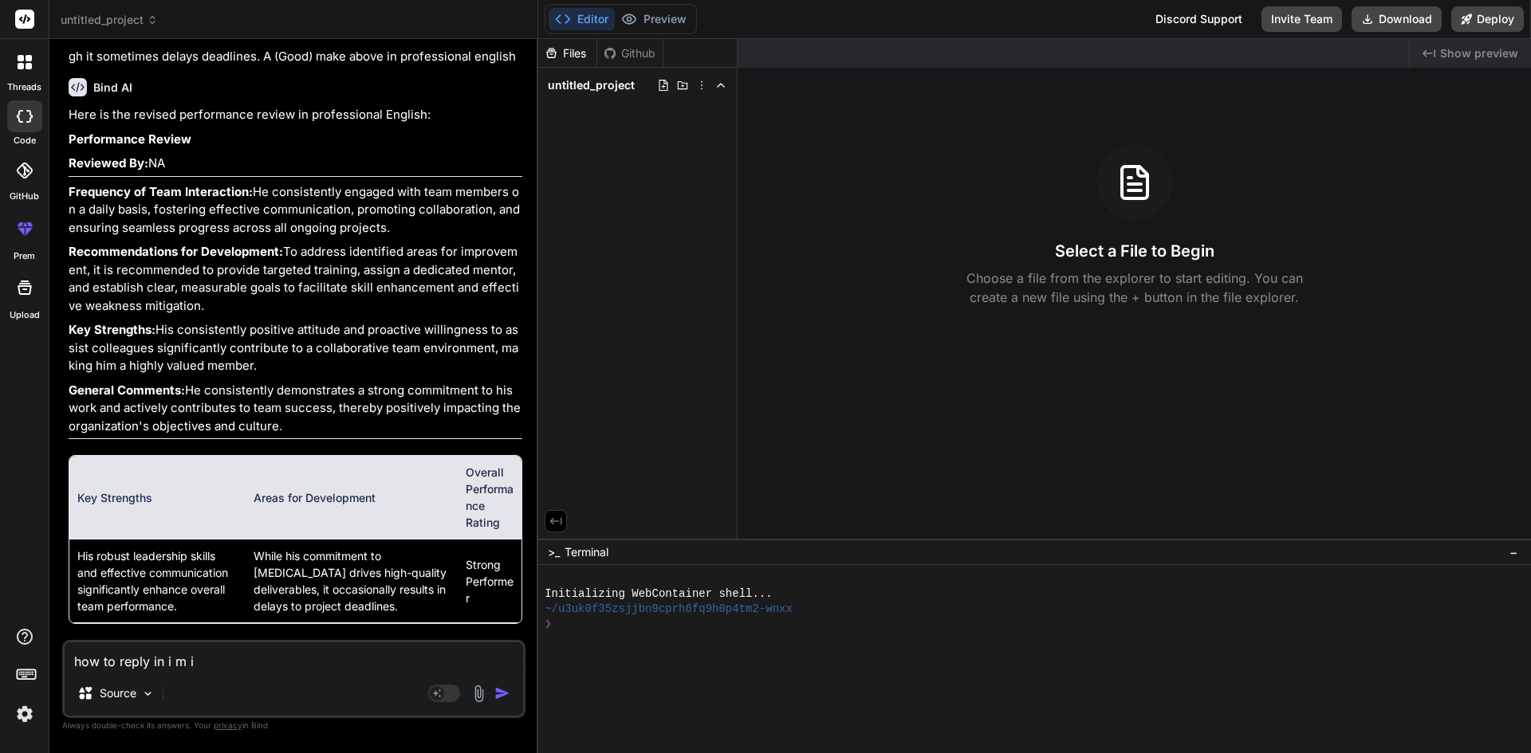
type textarea "x"
type textarea "how to reply in i m int"
type textarea "x"
type textarea "how to reply in i m inte"
type textarea "x"
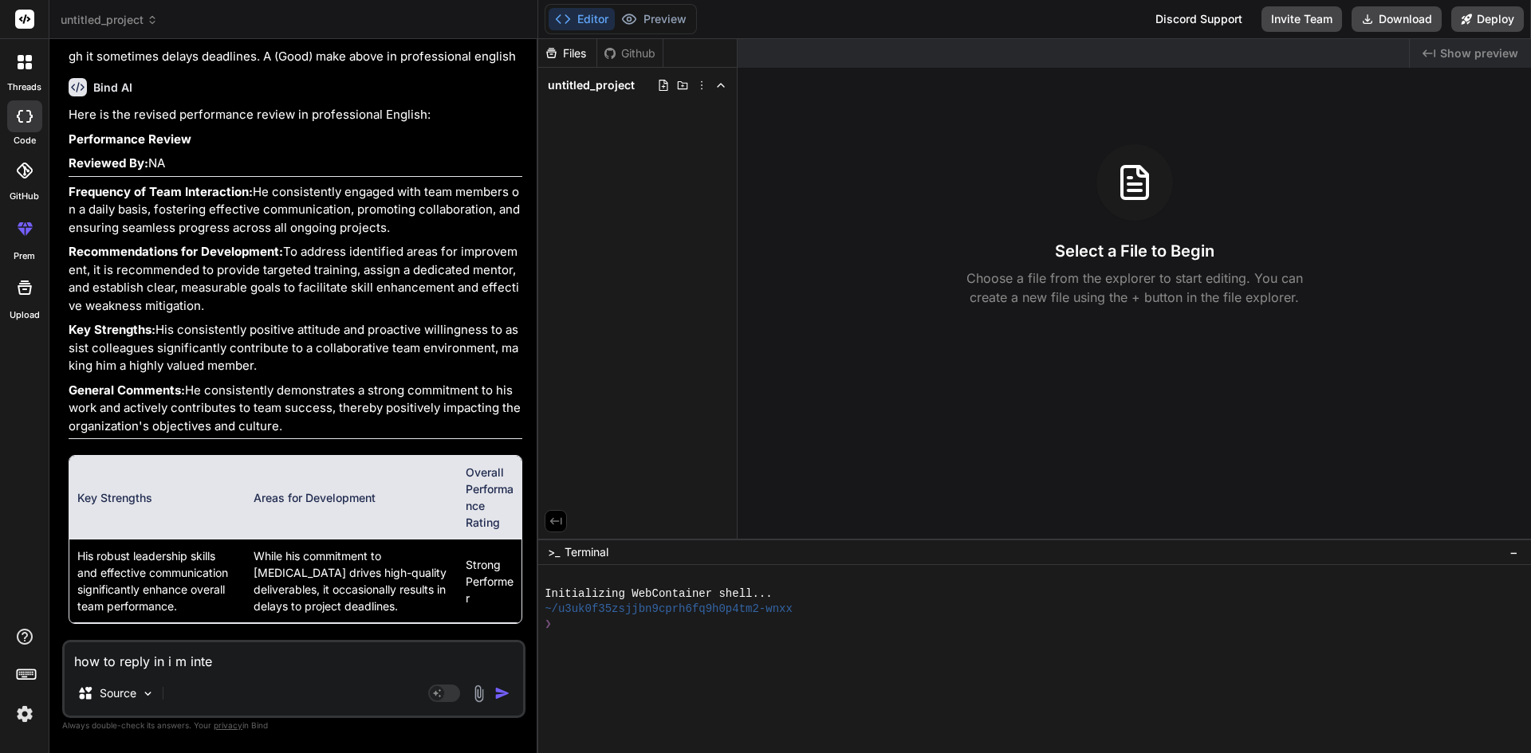
type textarea "how to reply in i m inter"
type textarea "x"
type textarea "how to reply in i m inters"
type textarea "x"
type textarea "how to reply in i m interst"
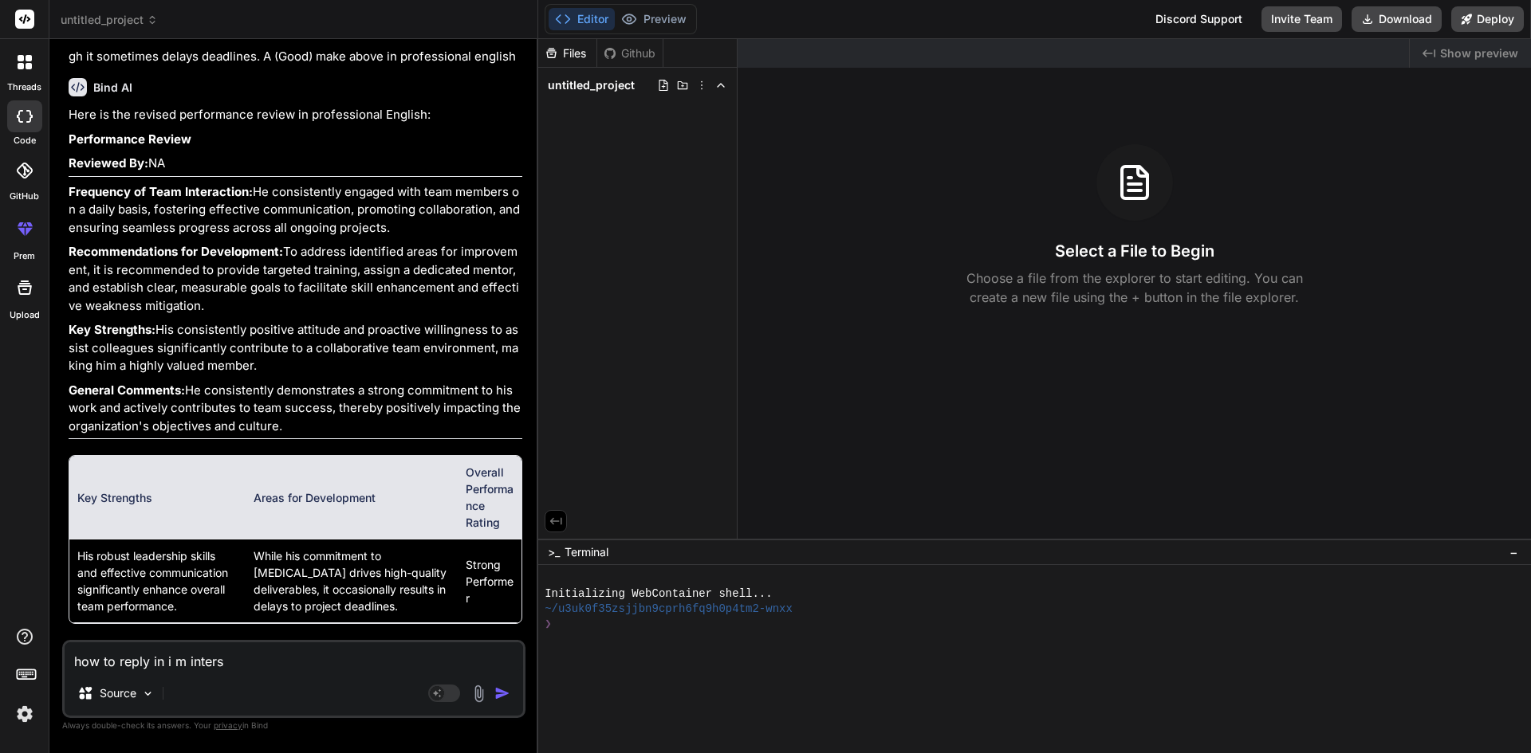
type textarea "x"
type textarea "how to reply in i m interste"
type textarea "x"
type textarea "how to reply in i m intersted"
type textarea "x"
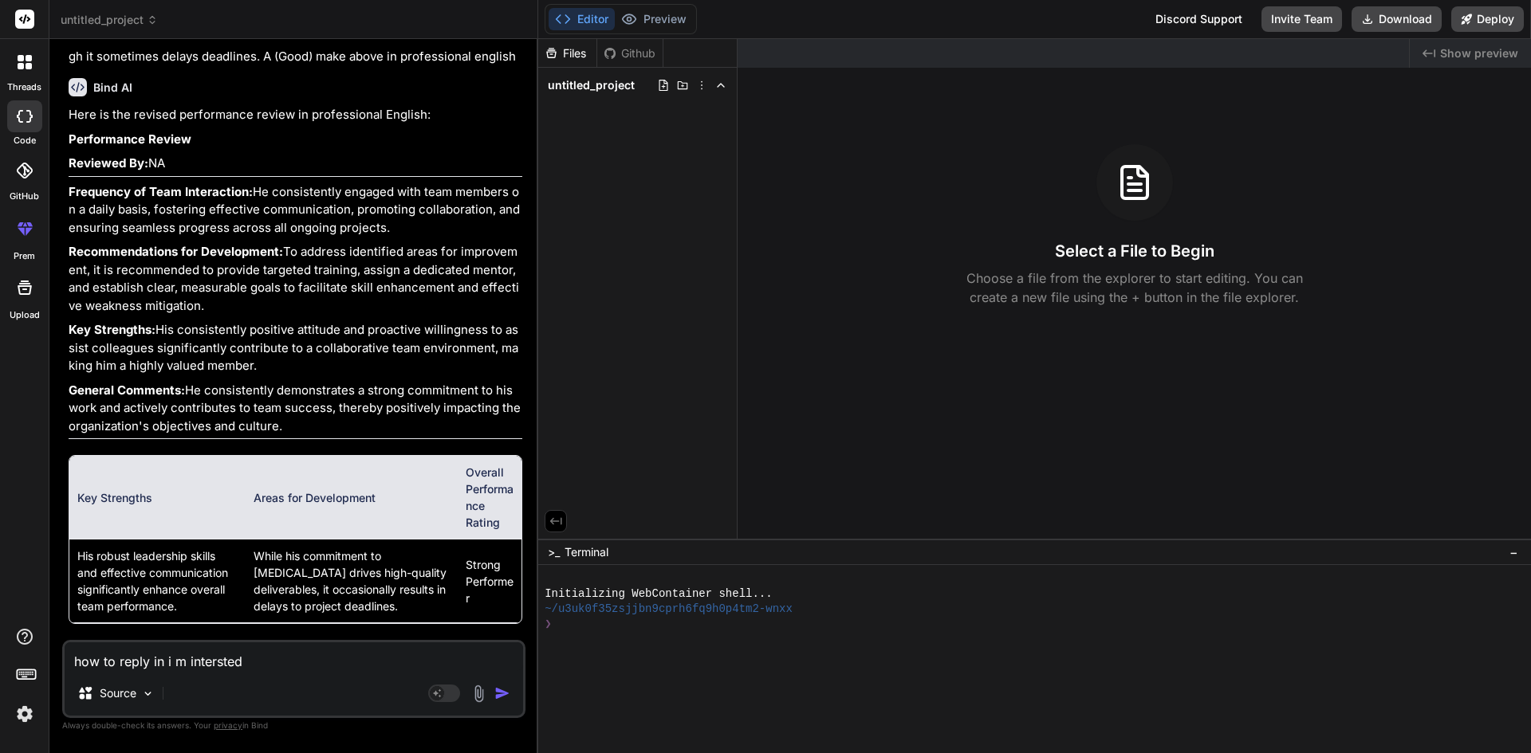
type textarea "how to reply in i m intersted"
type textarea "x"
type textarea "how to reply in i m intersted f"
type textarea "x"
type textarea "how to reply in i m intersted fo"
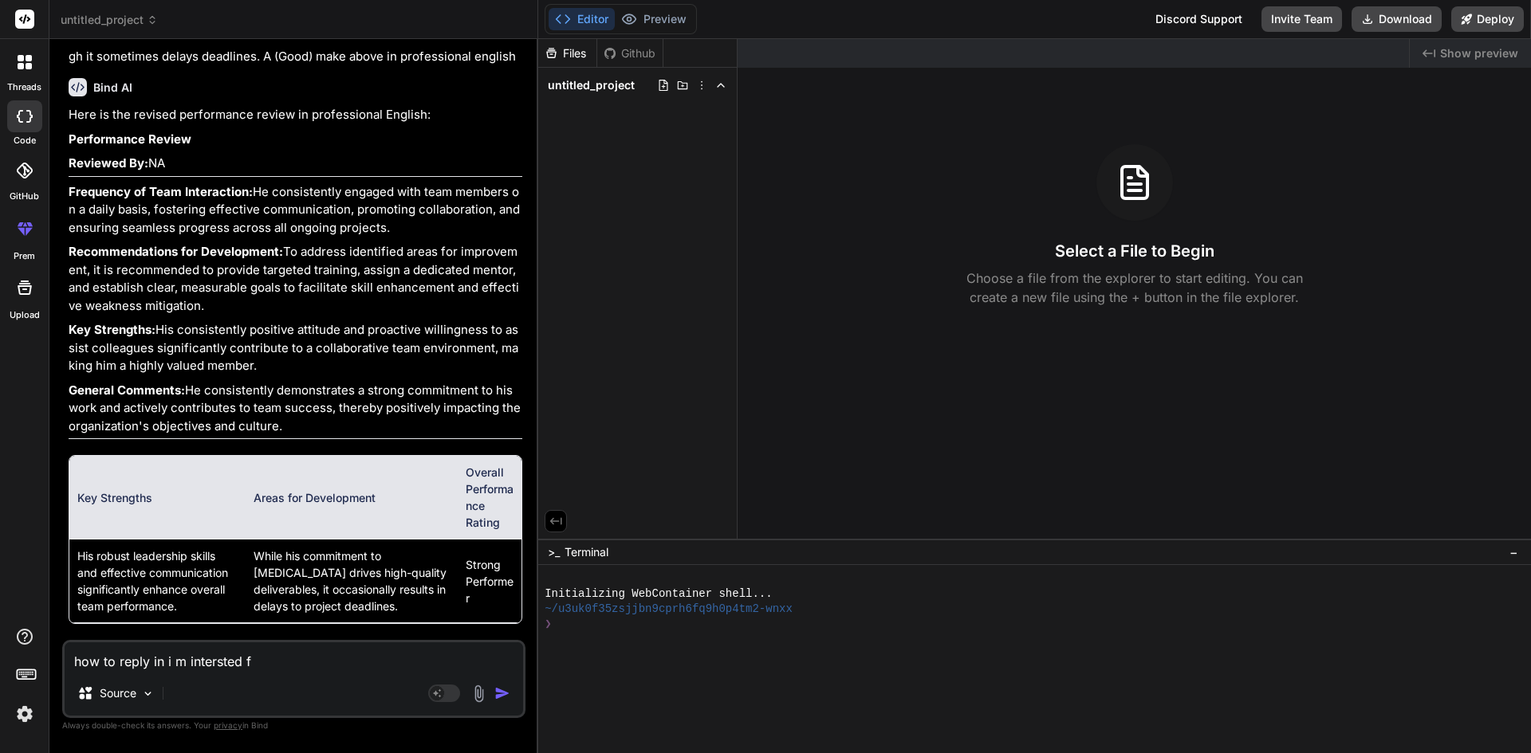
type textarea "x"
type textarea "how to reply in i m intersted for"
type textarea "x"
type textarea "how to reply in i m intersted for"
type textarea "x"
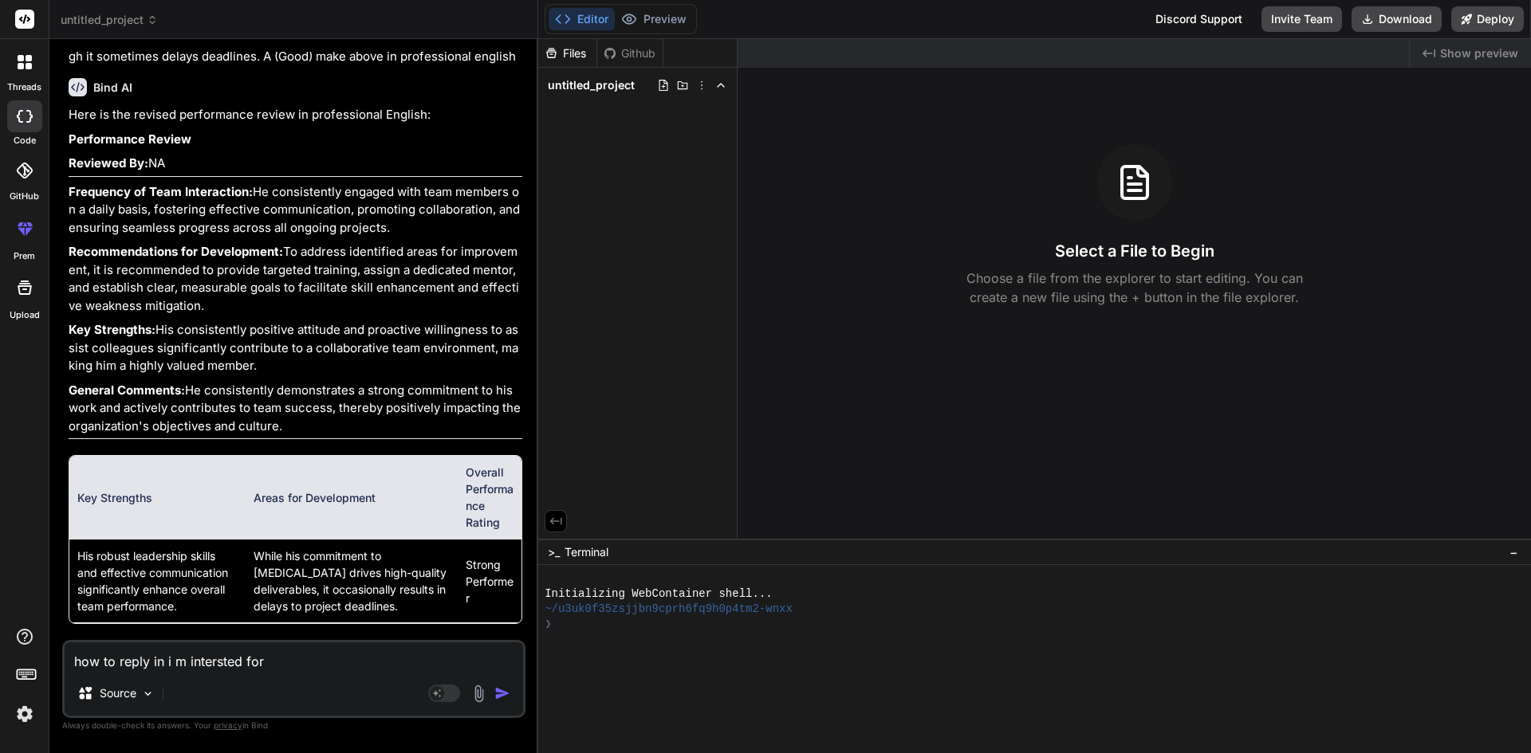
type textarea "how to reply in i m intersted for t"
type textarea "x"
type textarea "how to reply in i m intersted for th"
type textarea "x"
type textarea "how to reply in i m intersted for the"
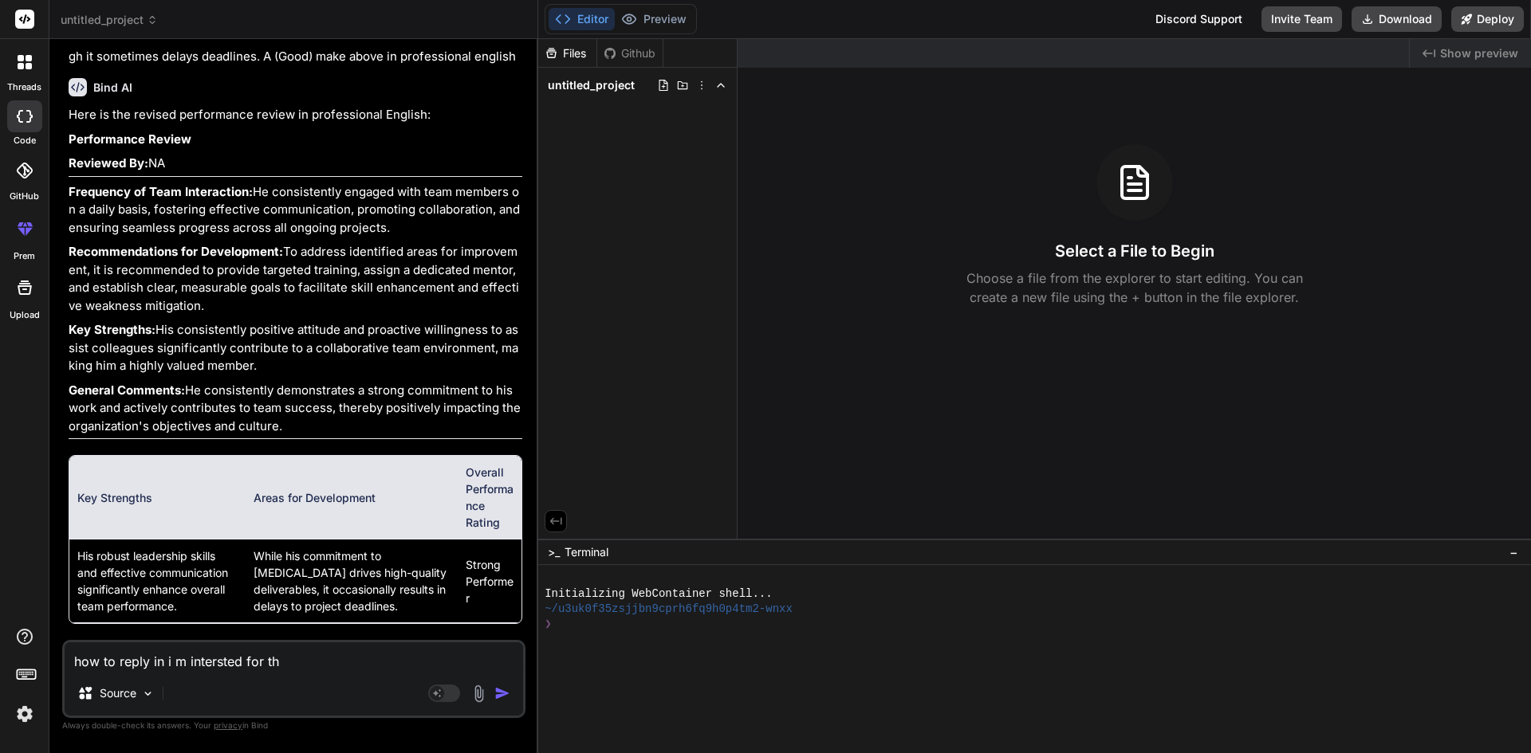
type textarea "x"
type textarea "how to reply in i m intersted for the"
type textarea "x"
type textarea "how to reply in i m intersted for the j"
type textarea "x"
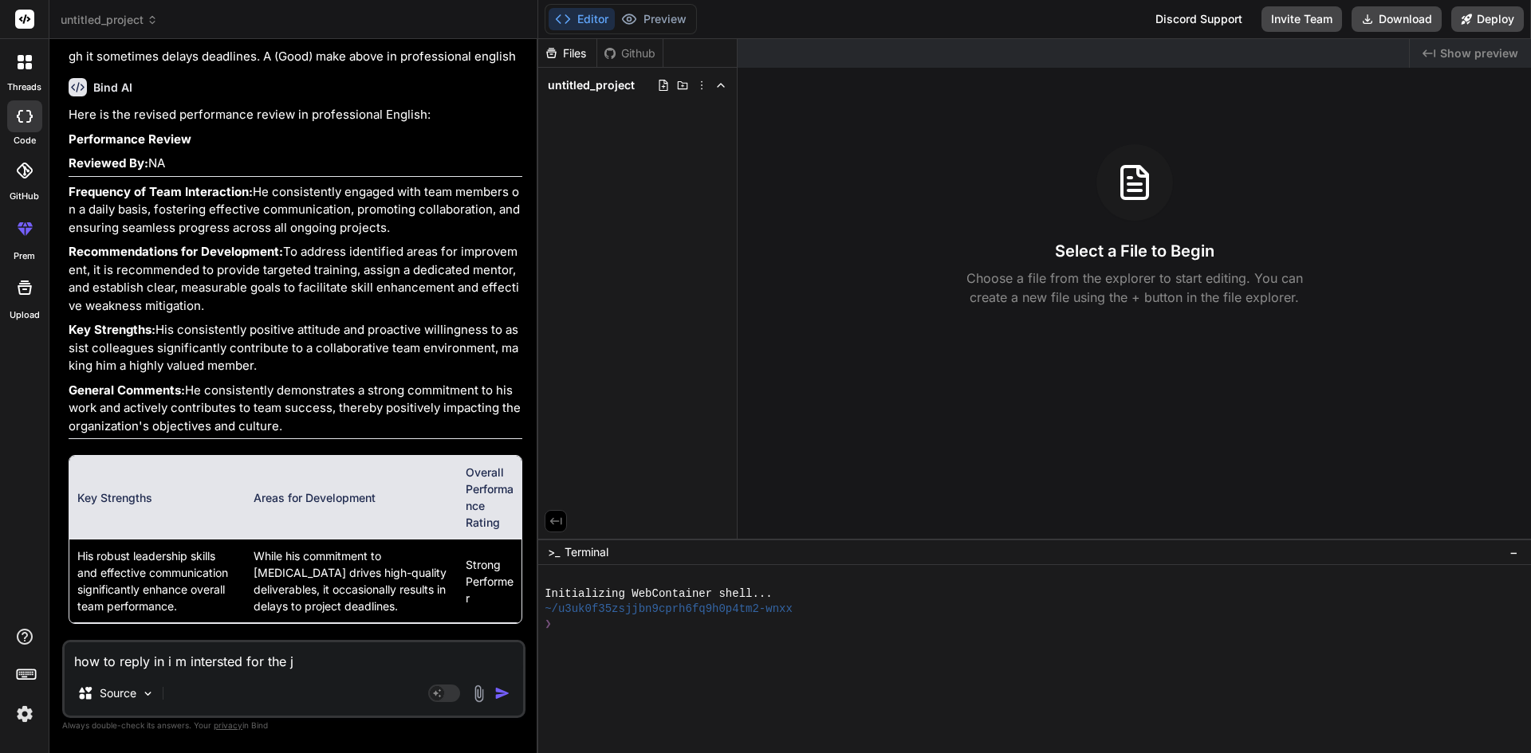
type textarea "how to reply in i m intersted for the jo"
type textarea "x"
type textarea "how to reply in i m intersted for the job"
type textarea "x"
type textarea "how to reply in i m intersted for the jobs"
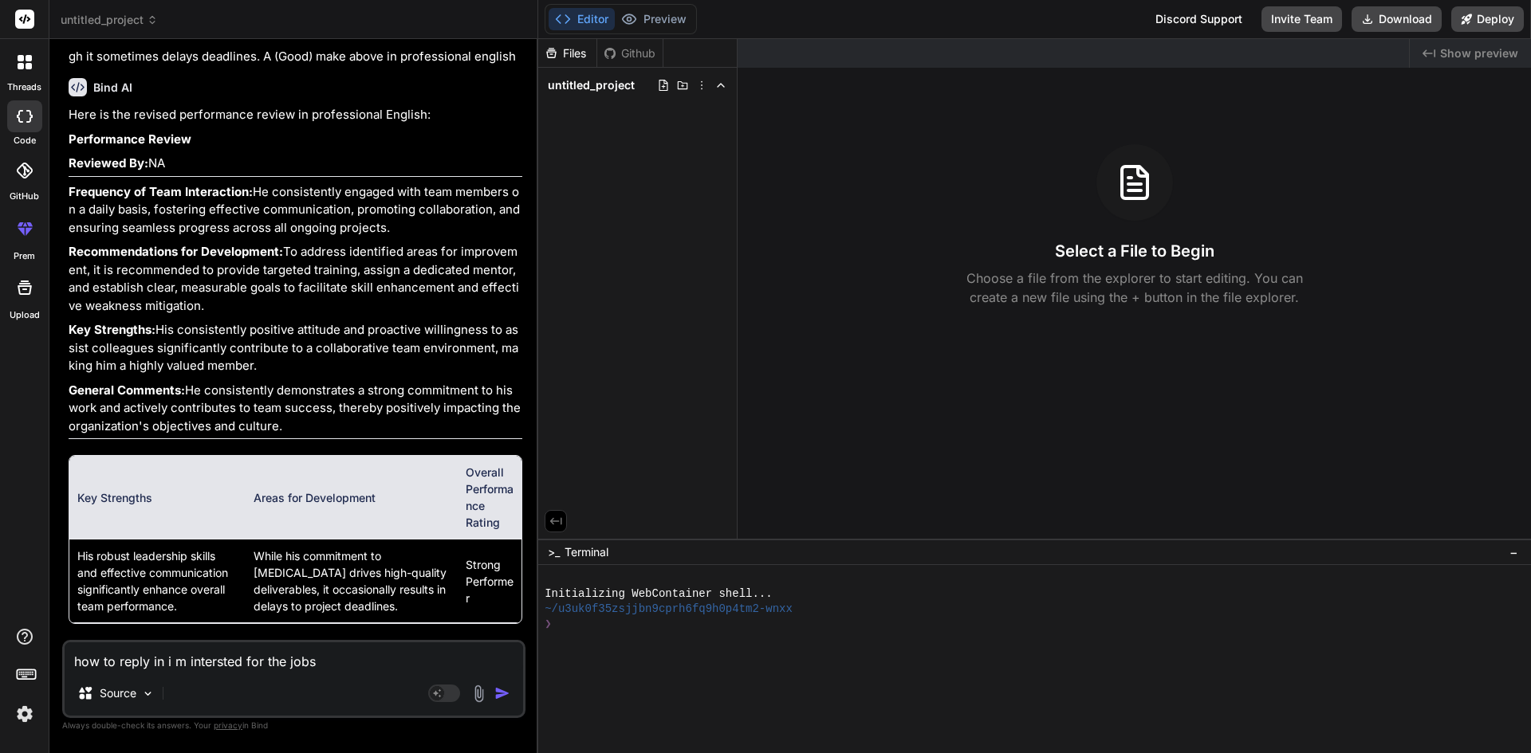
type textarea "x"
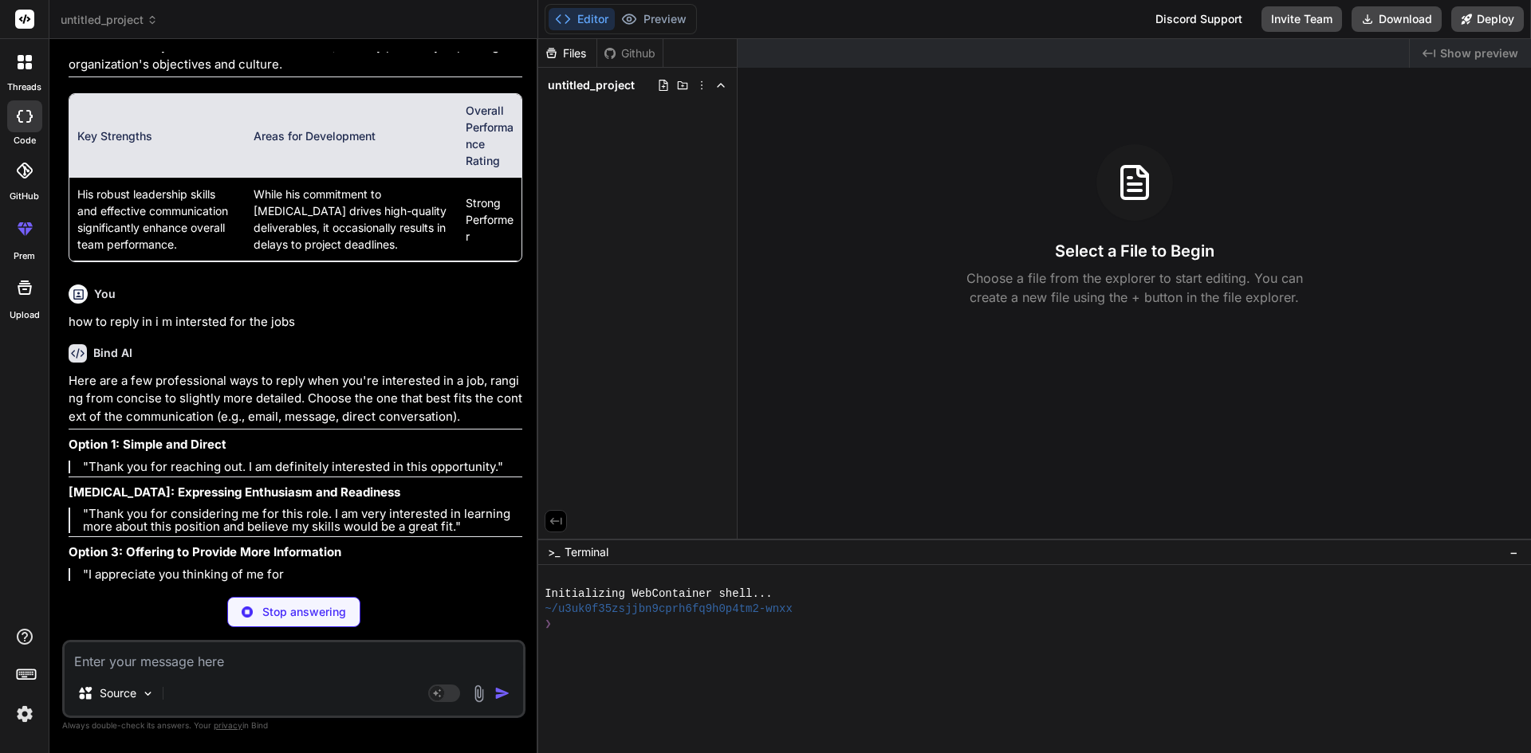
scroll to position [2044, 0]
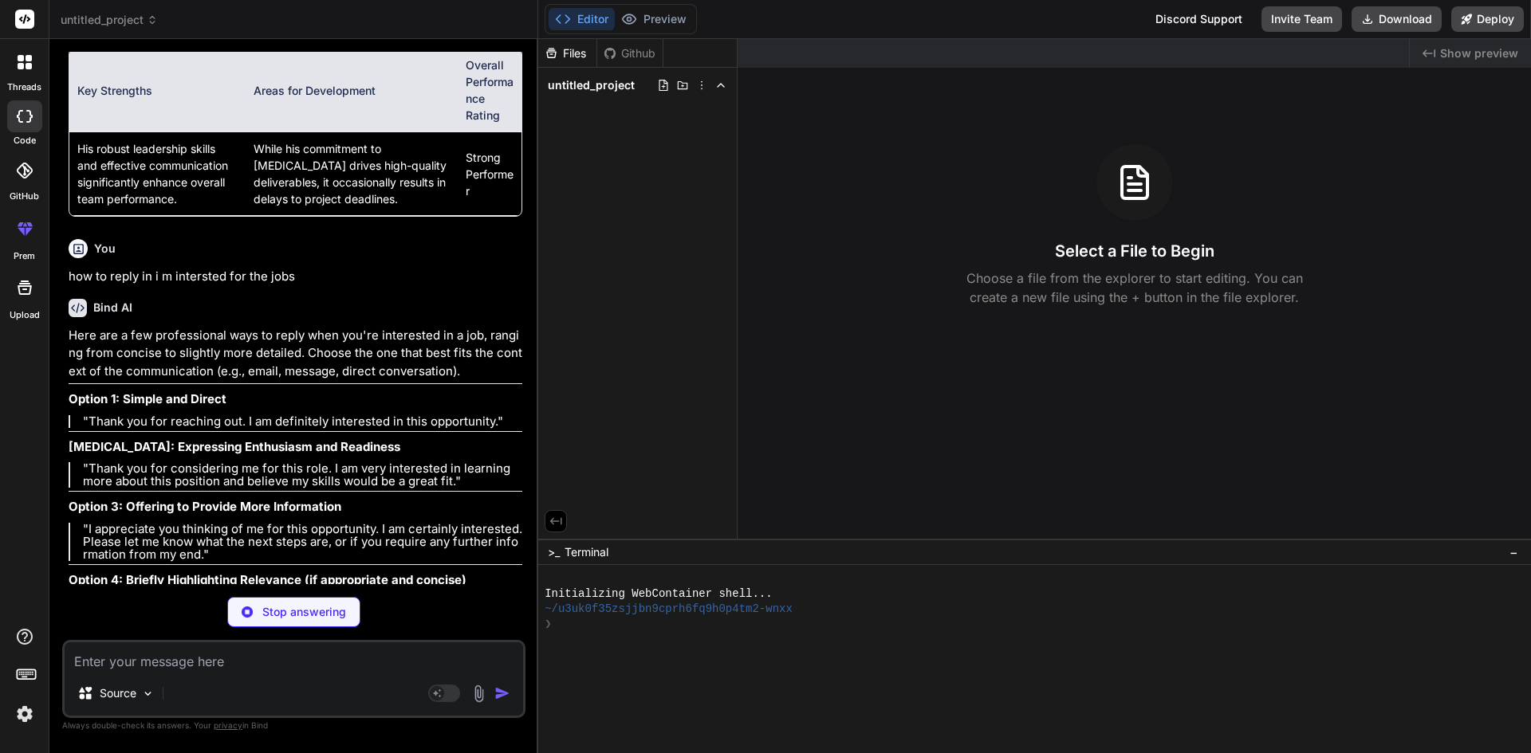
type textarea "x"
